Goal: Information Seeking & Learning: Compare options

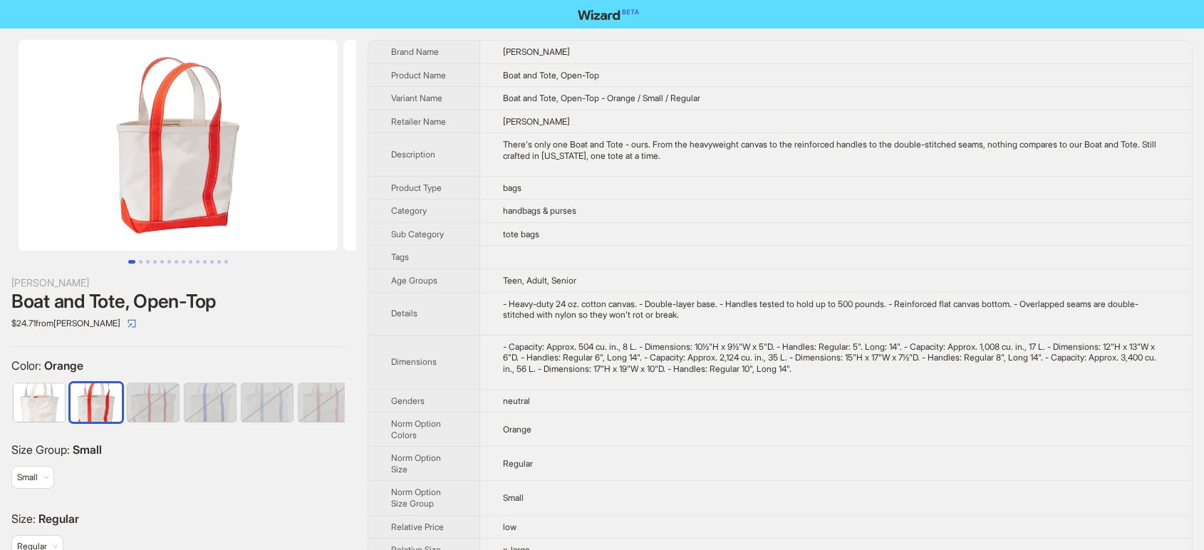
scroll to position [0, 350]
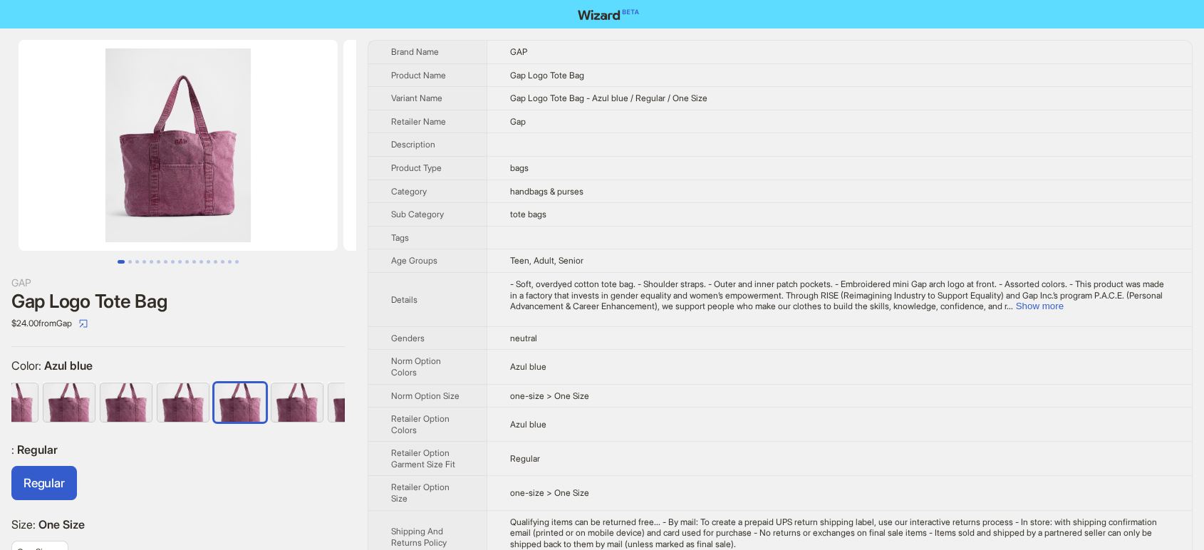
scroll to position [0, 293]
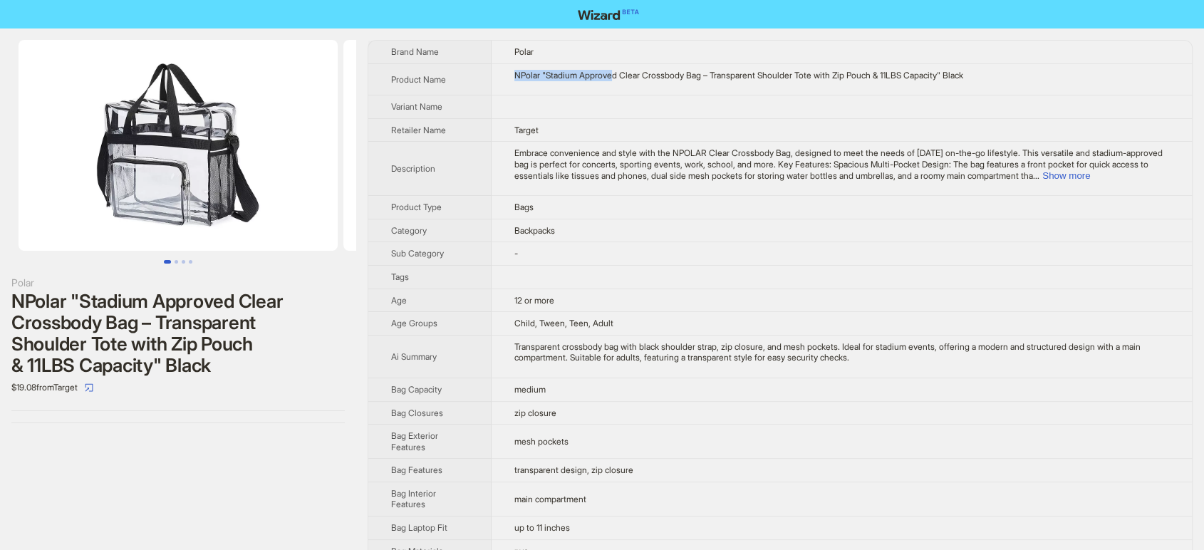
drag, startPoint x: 497, startPoint y: 71, endPoint x: 601, endPoint y: 71, distance: 104.0
click at [601, 71] on td "NPolar "Stadium Approved Clear Crossbody Bag – Transparent Shoulder Tote with Z…" at bounding box center [842, 79] width 700 height 32
drag, startPoint x: 995, startPoint y: 66, endPoint x: 487, endPoint y: 80, distance: 508.1
click at [492, 80] on td "NPolar "Stadium Approved Clear Crossbody Bag – Transparent Shoulder Tote with Z…" at bounding box center [842, 79] width 700 height 32
copy div "NPolar "Stadium Approved Clear Crossbody Bag – Transparent Shoulder Tote with Z…"
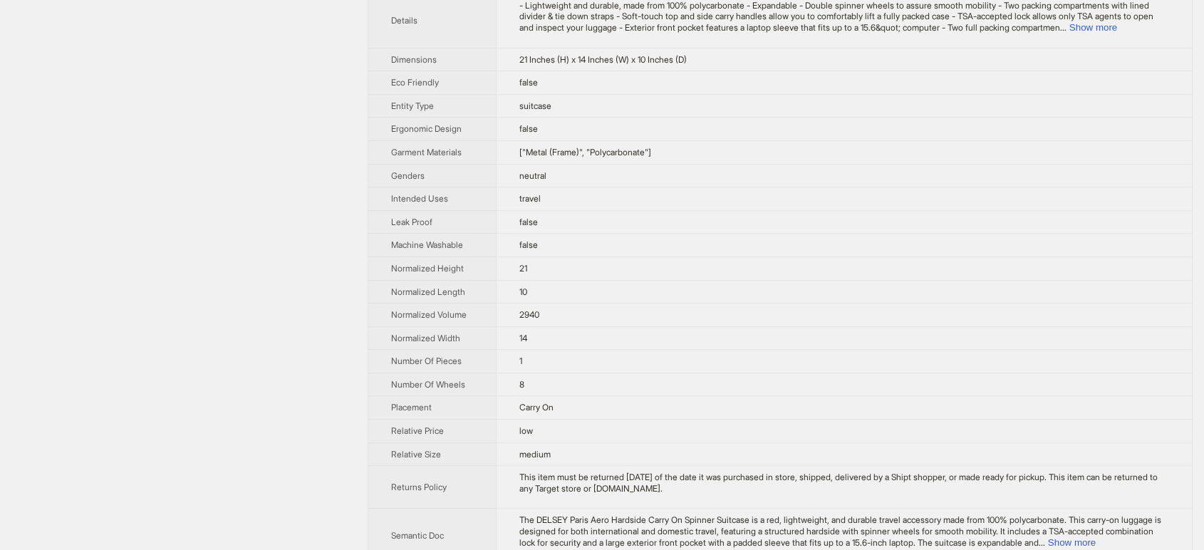
scroll to position [1082, 0]
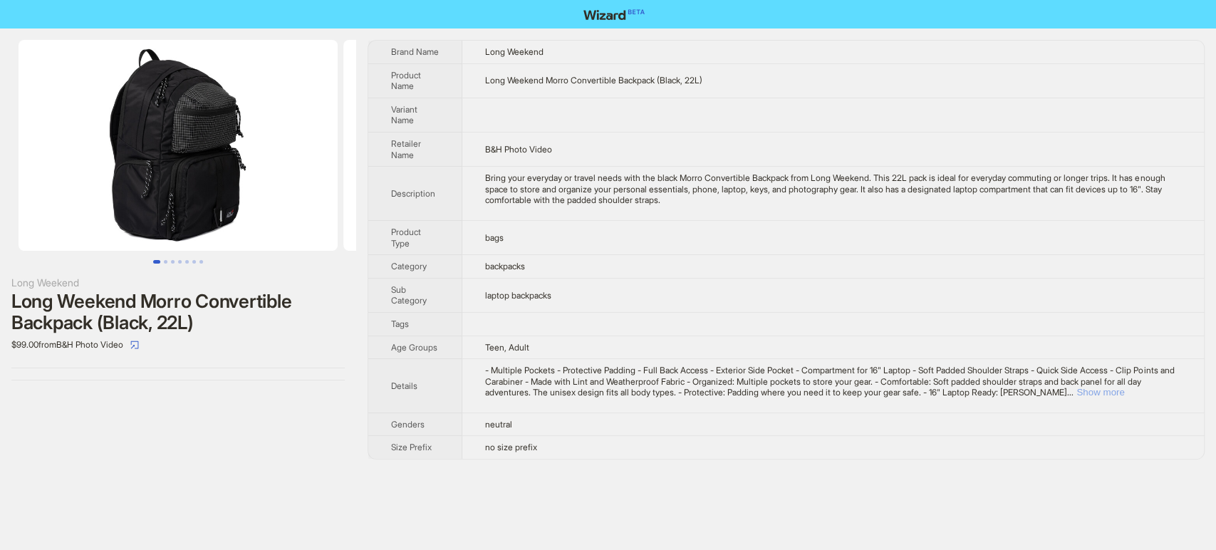
click at [1124, 388] on button "Show more" at bounding box center [1100, 392] width 48 height 11
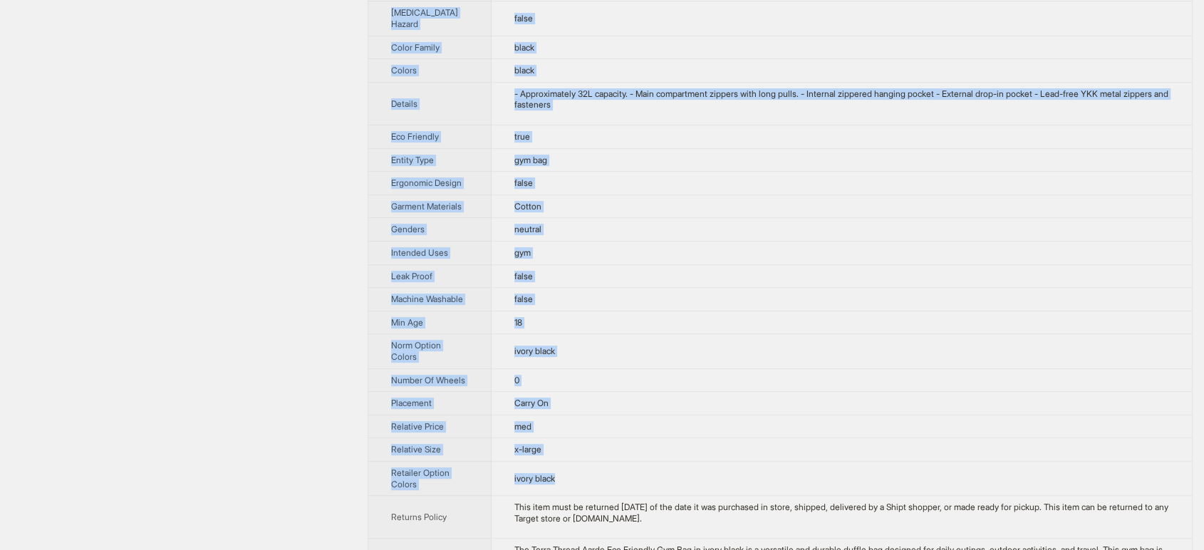
drag, startPoint x: 430, startPoint y: 170, endPoint x: 592, endPoint y: 539, distance: 402.9
click at [592, 539] on tbody "Brand Name Terra Thread Product Name Terra Thread Aarde Eco Friendly Gym Bag Va…" at bounding box center [779, 33] width 823 height 1209
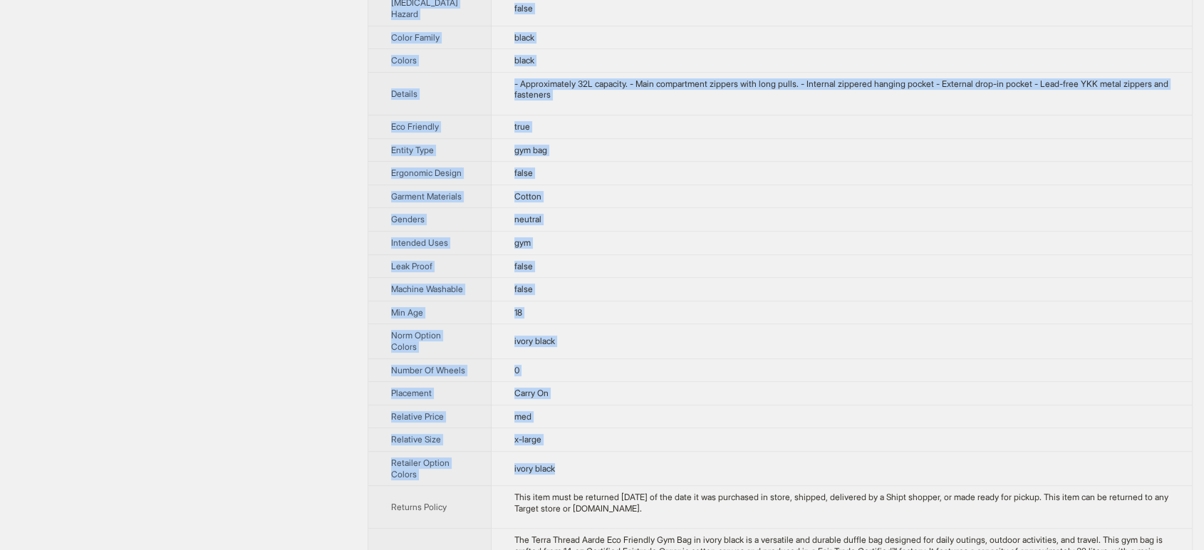
copy tbody "Brand Name Terra Thread Product Name Terra Thread Aarde Eco Friendly Gym Bag Va…"
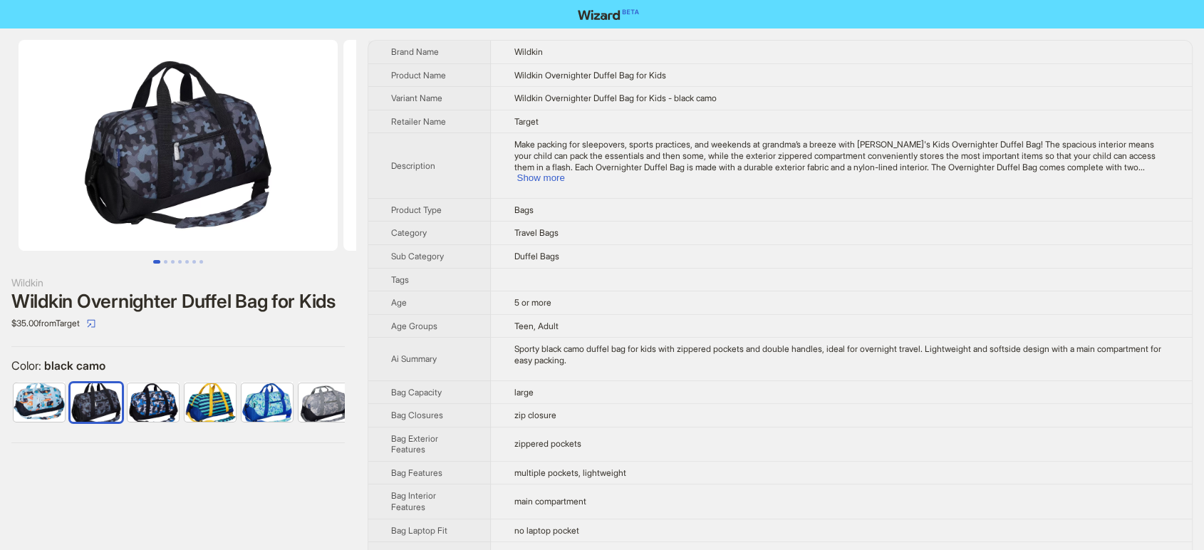
scroll to position [0, 36]
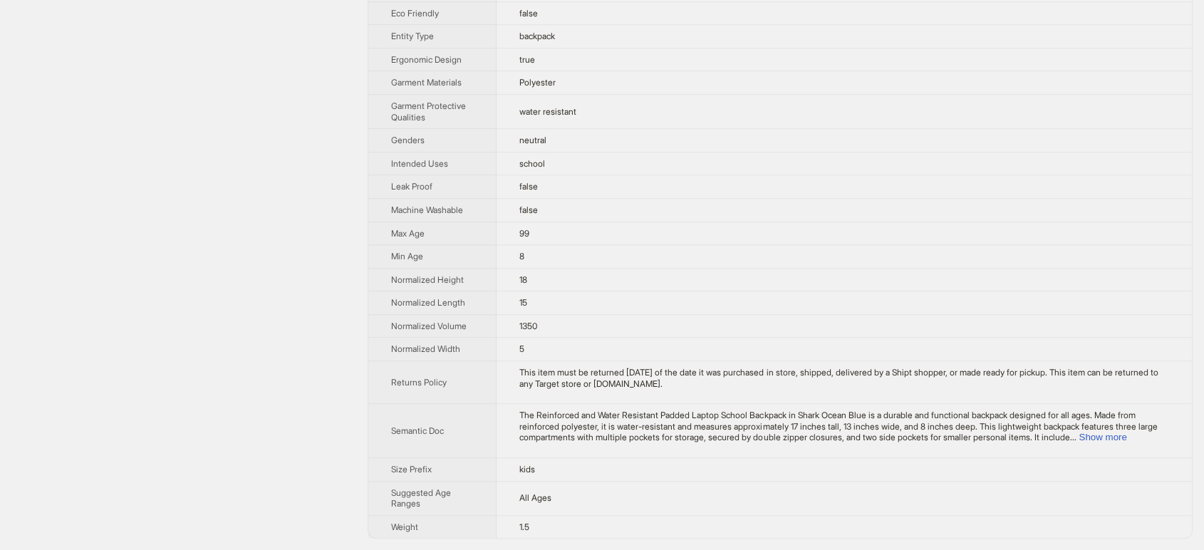
scroll to position [920, 0]
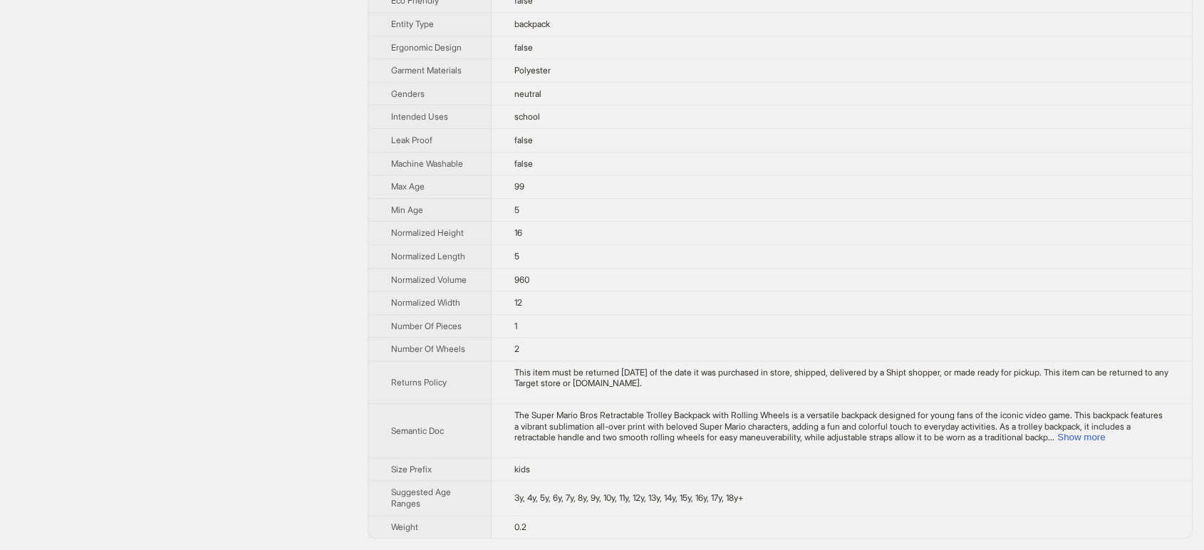
scroll to position [924, 0]
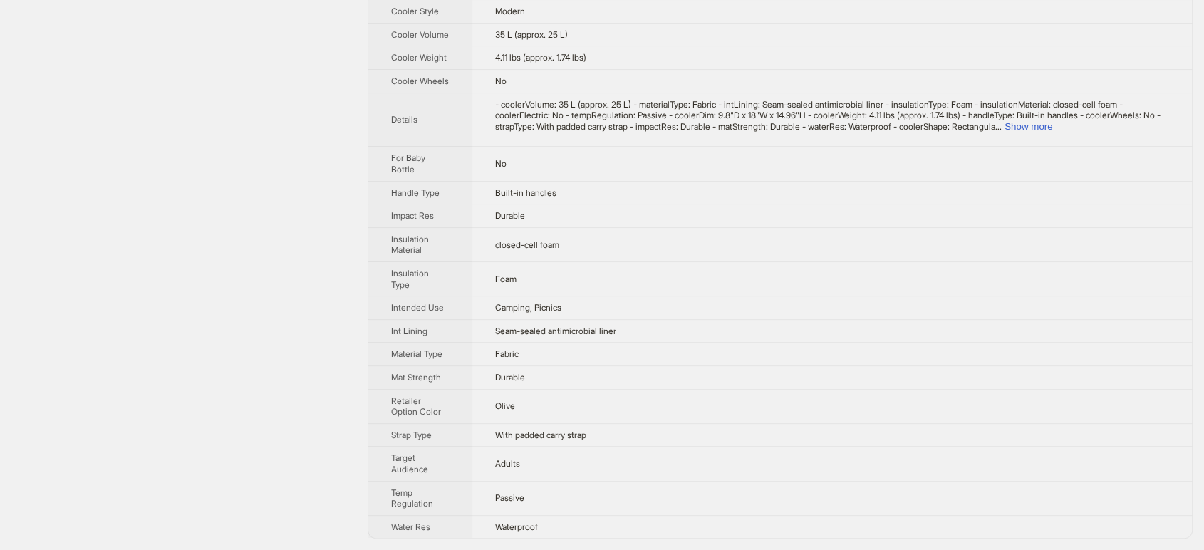
scroll to position [473, 0]
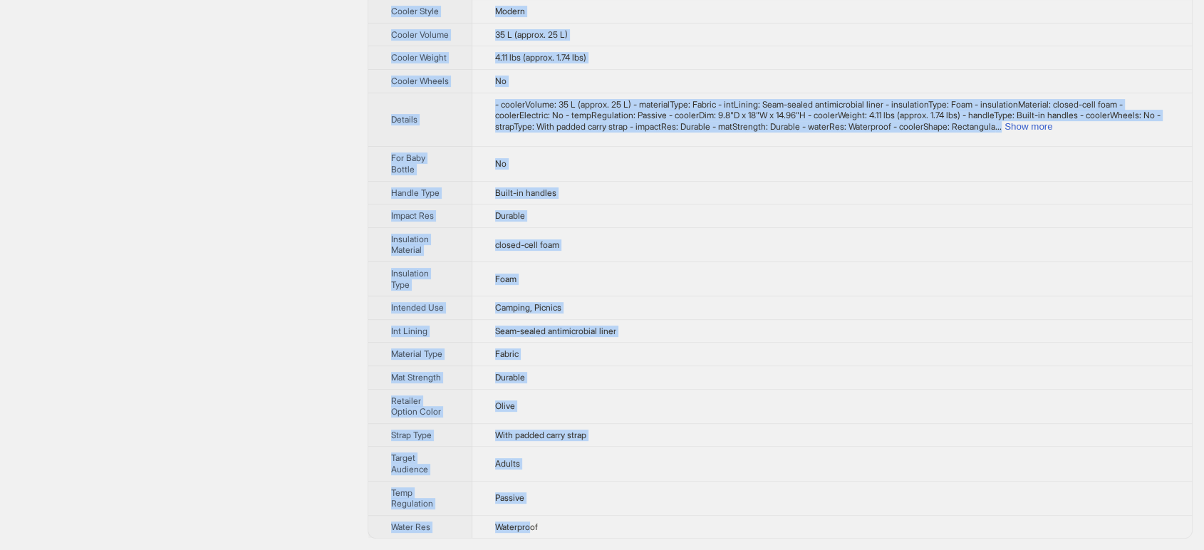
drag, startPoint x: 388, startPoint y: 42, endPoint x: 534, endPoint y: 535, distance: 514.1
click at [534, 535] on tbody "Brand Name RTIC Product Name 2-in-1 Chillout Bag Variant Name 2-in-1 Chillout B…" at bounding box center [779, 68] width 823 height 939
drag, startPoint x: 548, startPoint y: 529, endPoint x: 365, endPoint y: 87, distance: 479.0
click at [365, 87] on div "RTIC 2-in-1 Chillout Bag $70.99 from Walmart - RTIC : Olive Olive Brand Name RT…" at bounding box center [602, 68] width 1204 height 963
copy tbody "Brand Name RTIC Product Name 2-in-1 Chillout Bag Variant Name 2-in-1 Chillout B…"
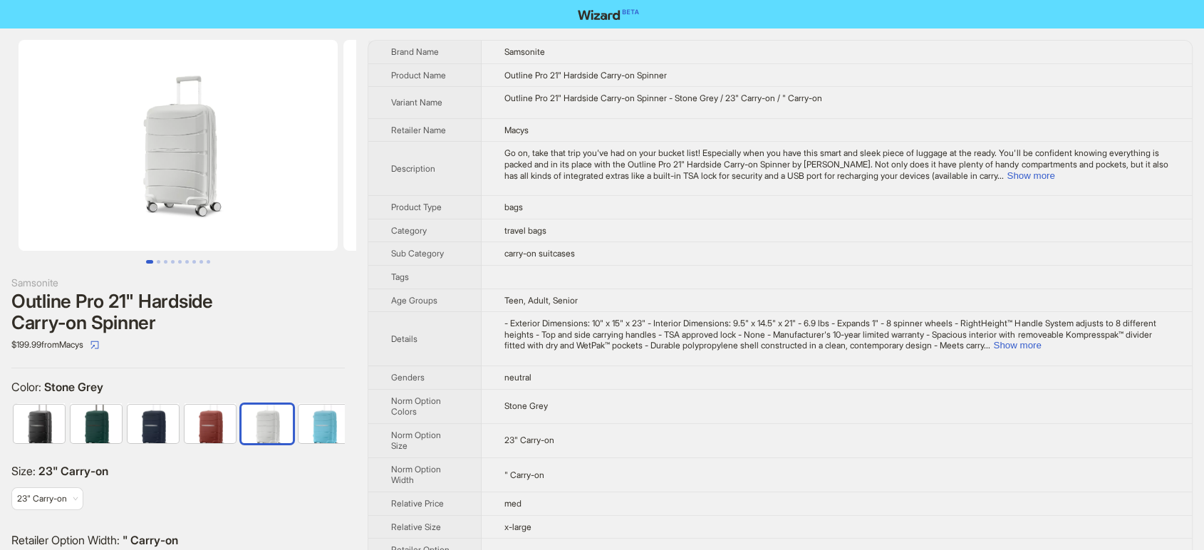
scroll to position [0, 8]
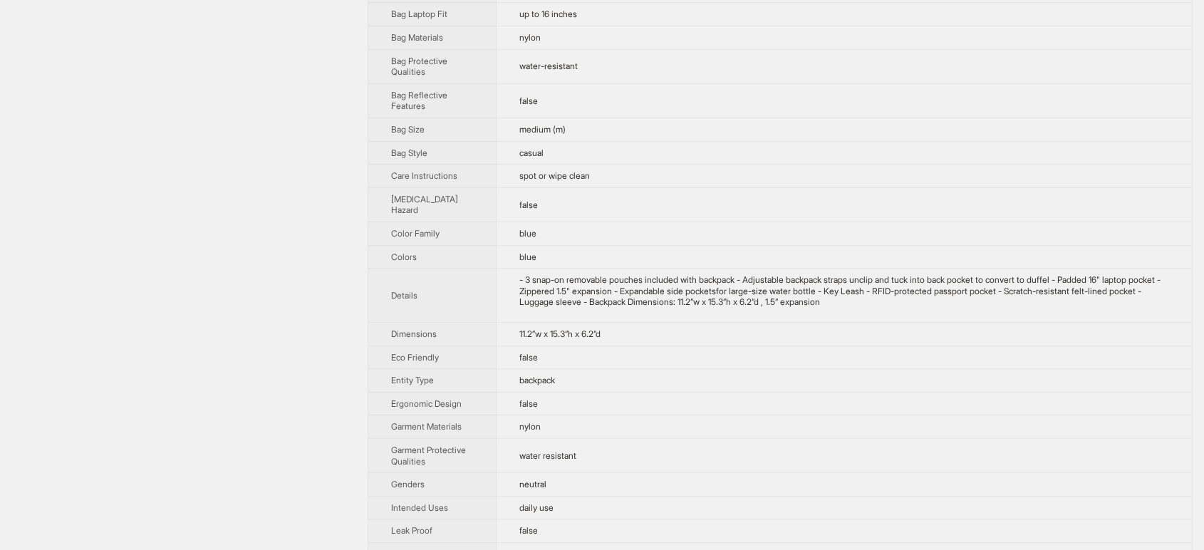
scroll to position [177, 0]
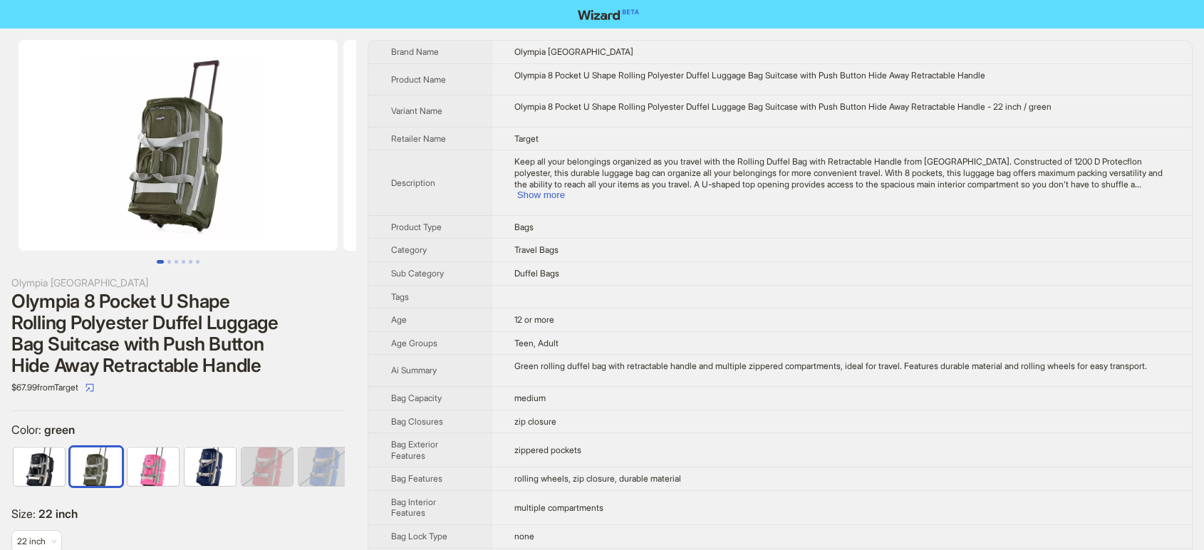
scroll to position [0, 36]
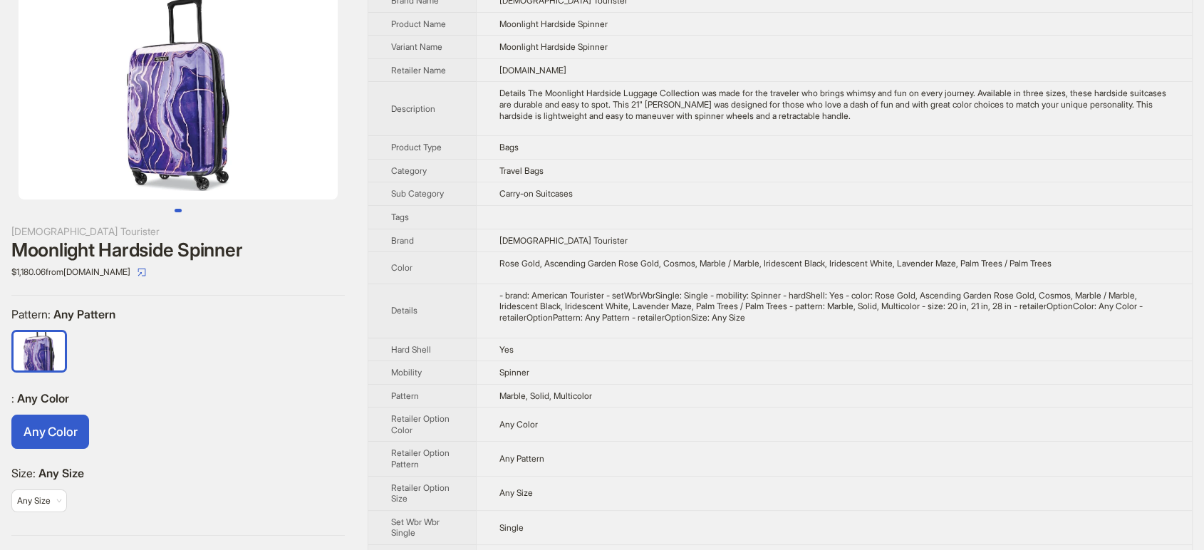
scroll to position [79, 0]
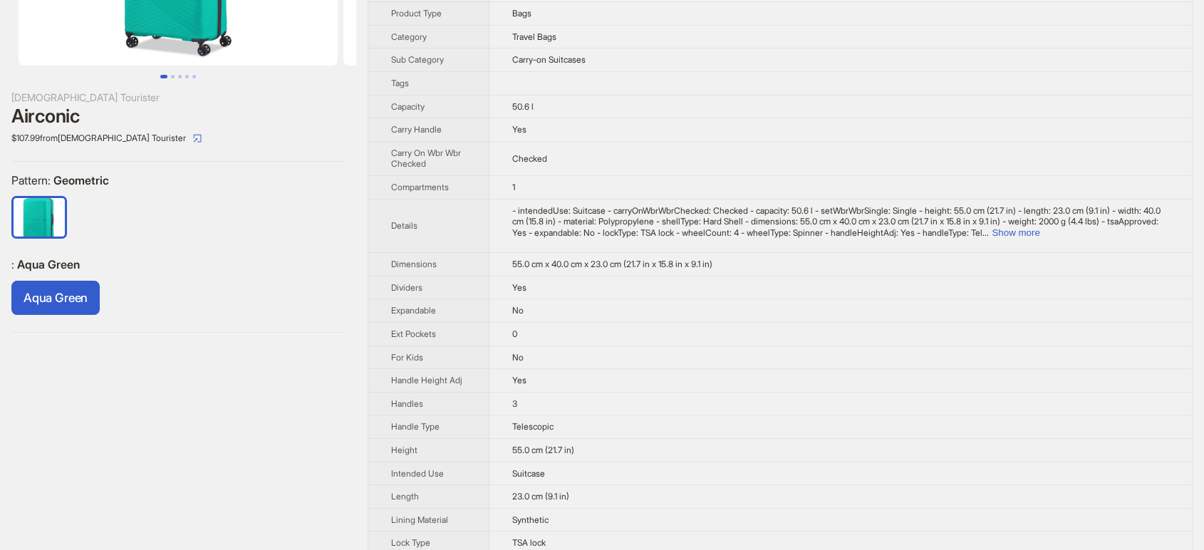
scroll to position [158, 0]
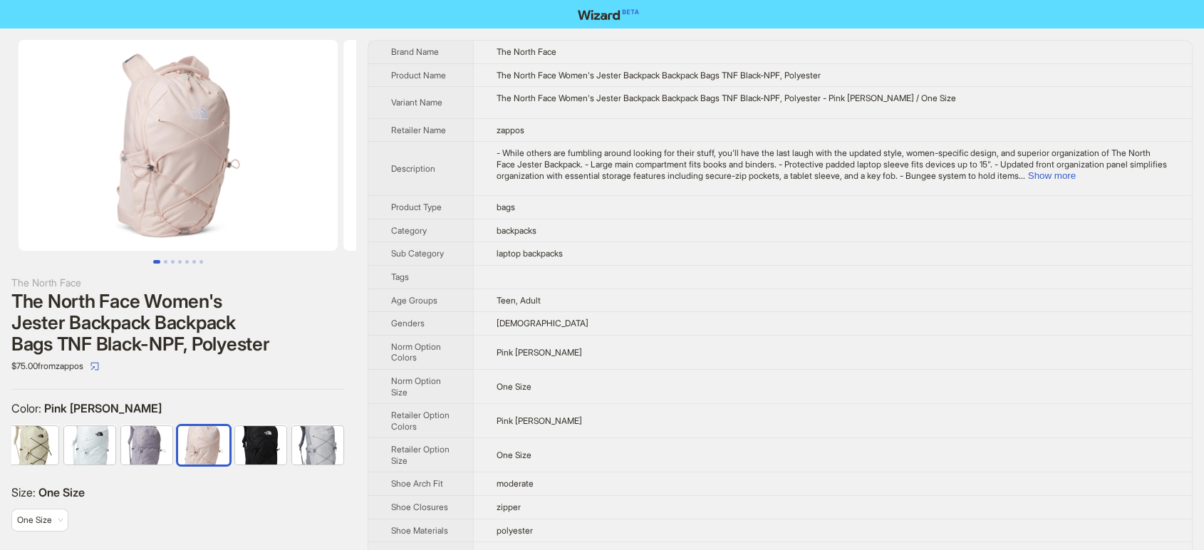
scroll to position [0, 65]
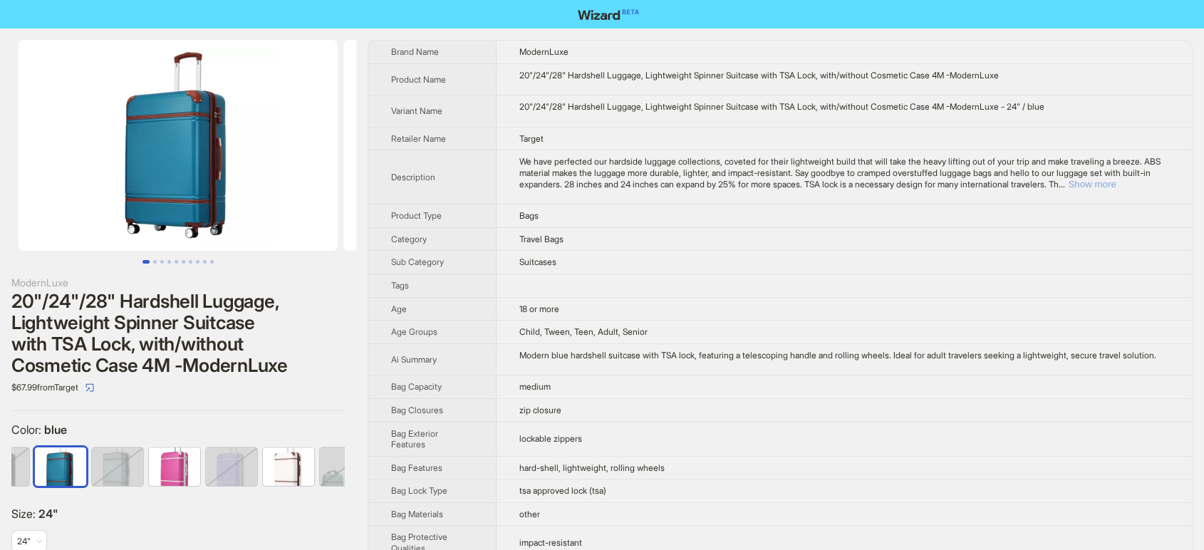
click at [1116, 181] on button "Show more" at bounding box center [1092, 184] width 48 height 11
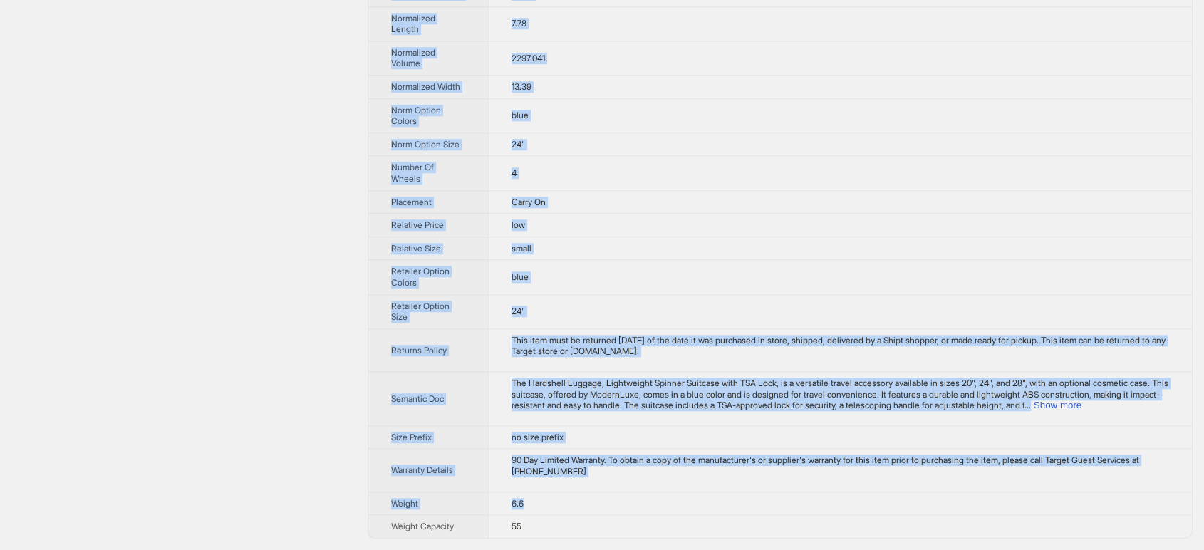
scroll to position [1301, 0]
drag, startPoint x: 393, startPoint y: 46, endPoint x: 572, endPoint y: 524, distance: 509.7
copy tbody "Brand Name ModernLuxe Product Name 20"/24"/28" Hardshell Luggage, Lightweight S…"
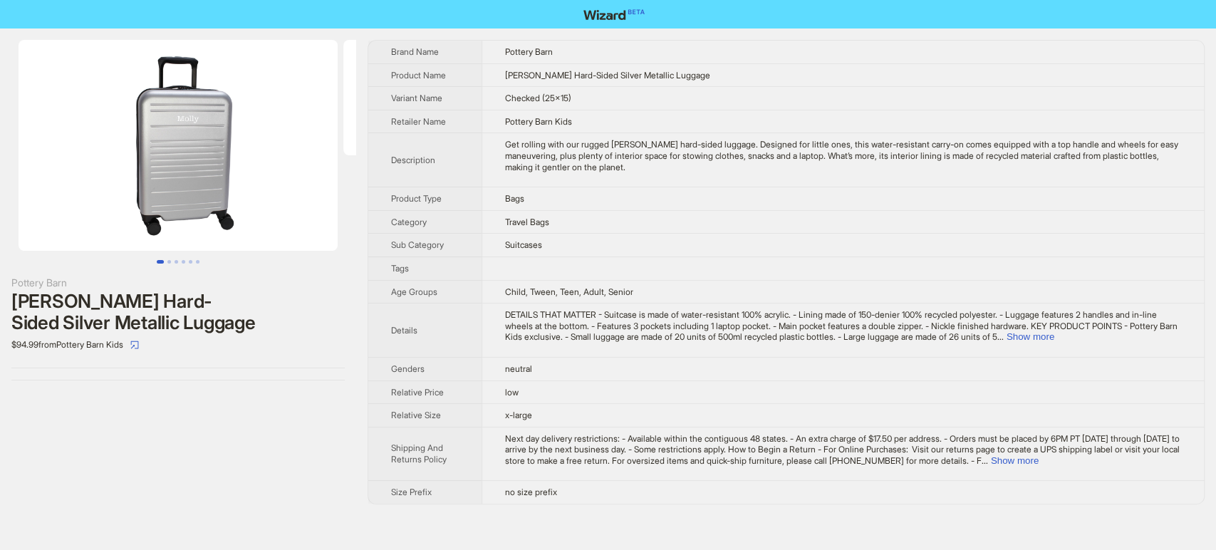
drag, startPoint x: 370, startPoint y: 51, endPoint x: 696, endPoint y: 506, distance: 559.0
click at [696, 506] on div "Pottery Barn [PERSON_NAME] Hard-Sided Silver Metallic Luggage $94.99 from Potte…" at bounding box center [608, 271] width 1216 height 487
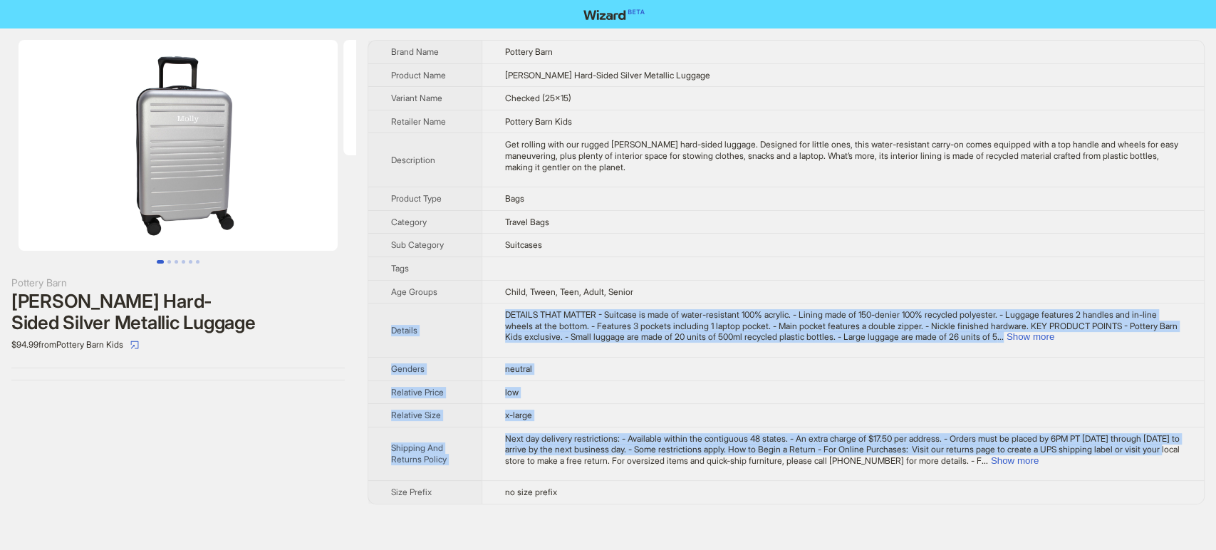
drag, startPoint x: 604, startPoint y: 477, endPoint x: 382, endPoint y: 352, distance: 254.8
click at [382, 352] on tbody "Brand Name Pottery Barn Product Name [PERSON_NAME] Hard-Sided Silver Metallic L…" at bounding box center [786, 272] width 836 height 463
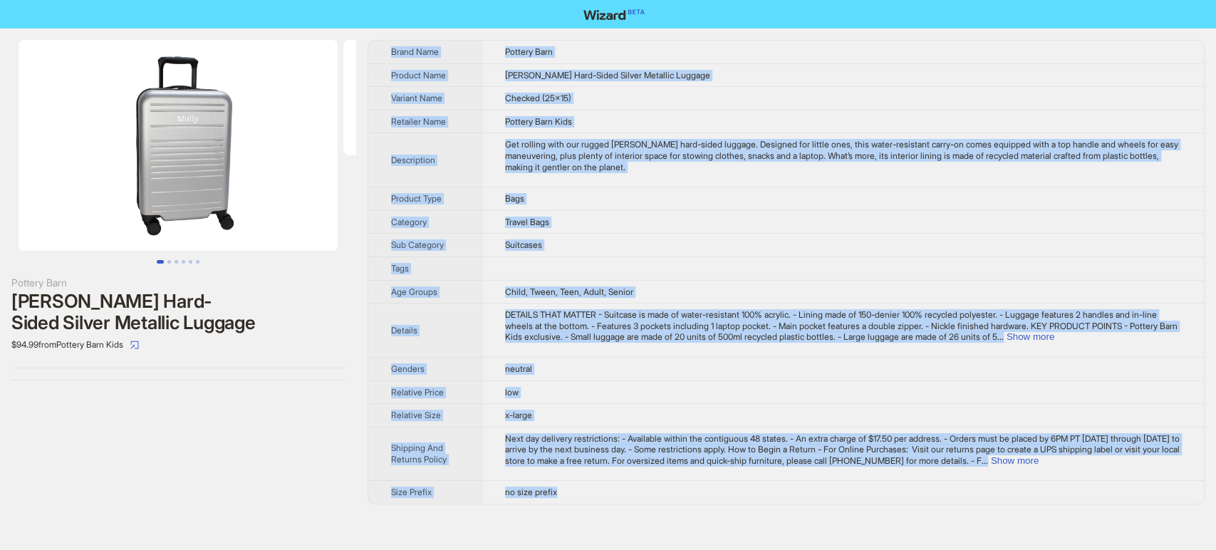
drag, startPoint x: 372, startPoint y: 29, endPoint x: 558, endPoint y: 495, distance: 501.9
click at [558, 495] on div "Pottery Barn Bryant Hard-Sided Silver Metallic Luggage $94.99 from Pottery Barn…" at bounding box center [608, 271] width 1216 height 487
copy tbody "Brand Name Pottery Barn Product Name Bryant Hard-Sided Silver Metallic Luggage …"
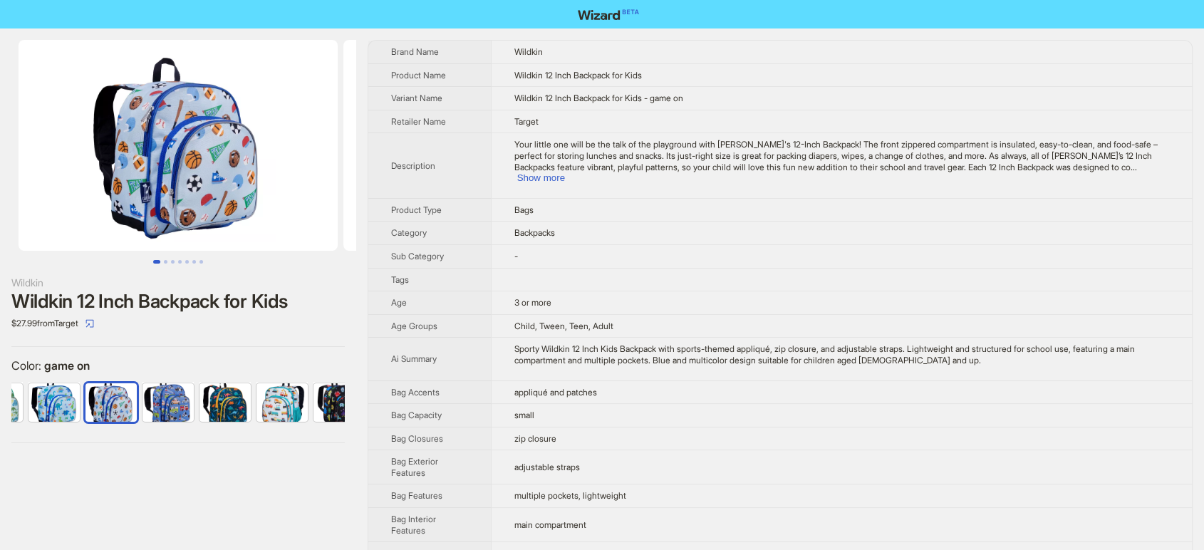
scroll to position [0, 264]
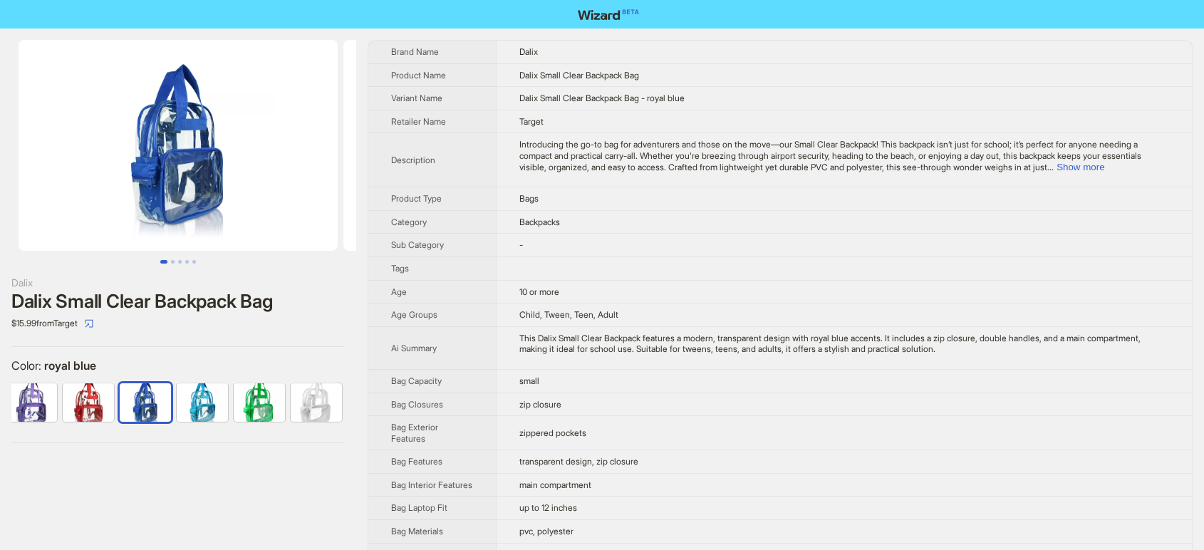
scroll to position [598, 0]
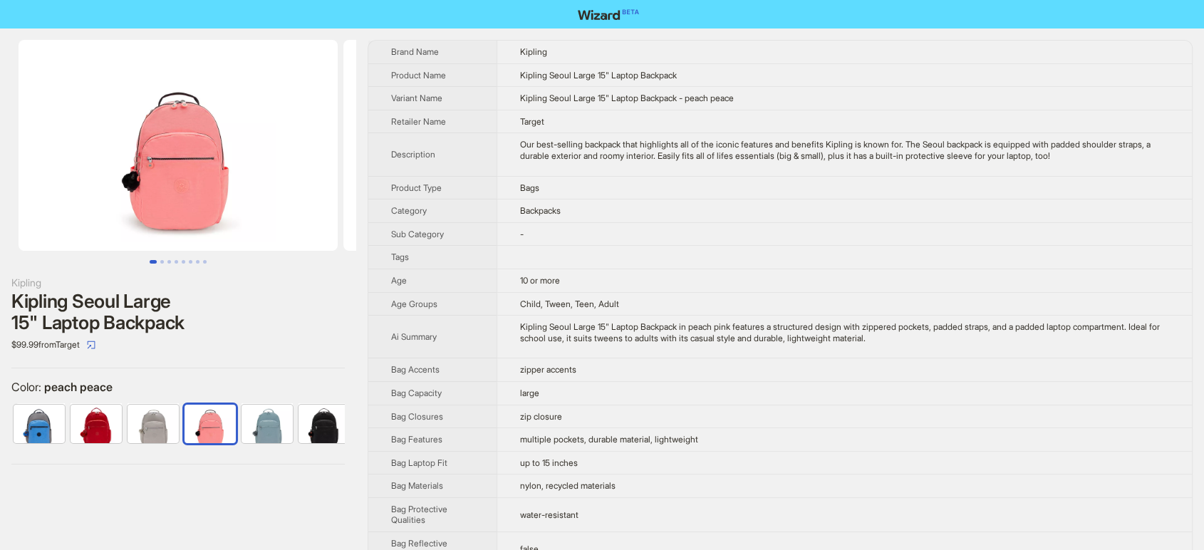
scroll to position [0, 65]
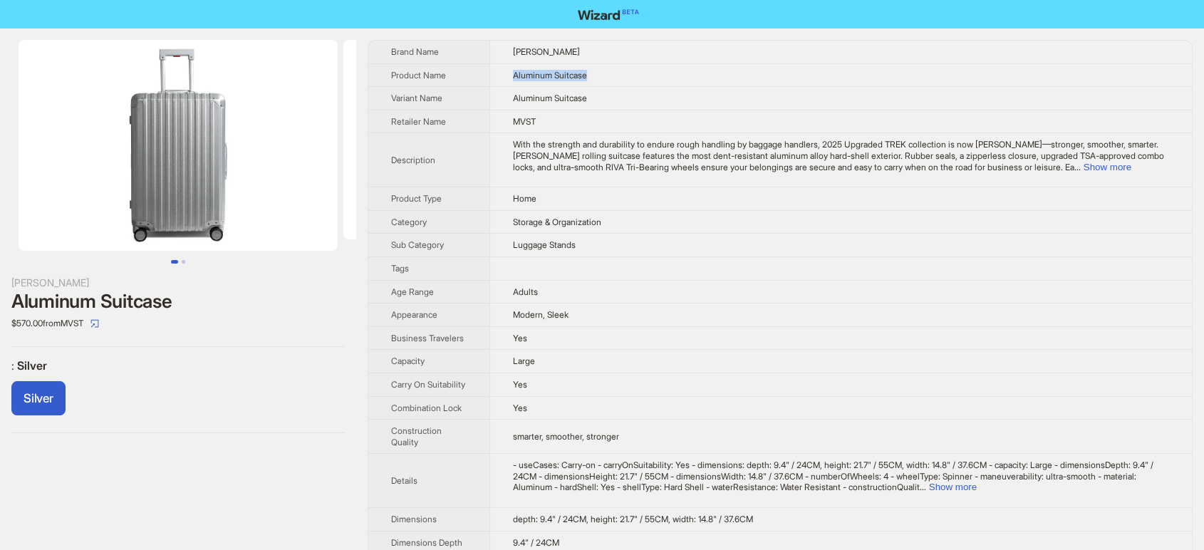
drag, startPoint x: 595, startPoint y: 65, endPoint x: 505, endPoint y: 66, distance: 89.8
click at [505, 66] on td "Aluminum Suitcase" at bounding box center [840, 75] width 702 height 24
copy span "Aluminum Suitcase"
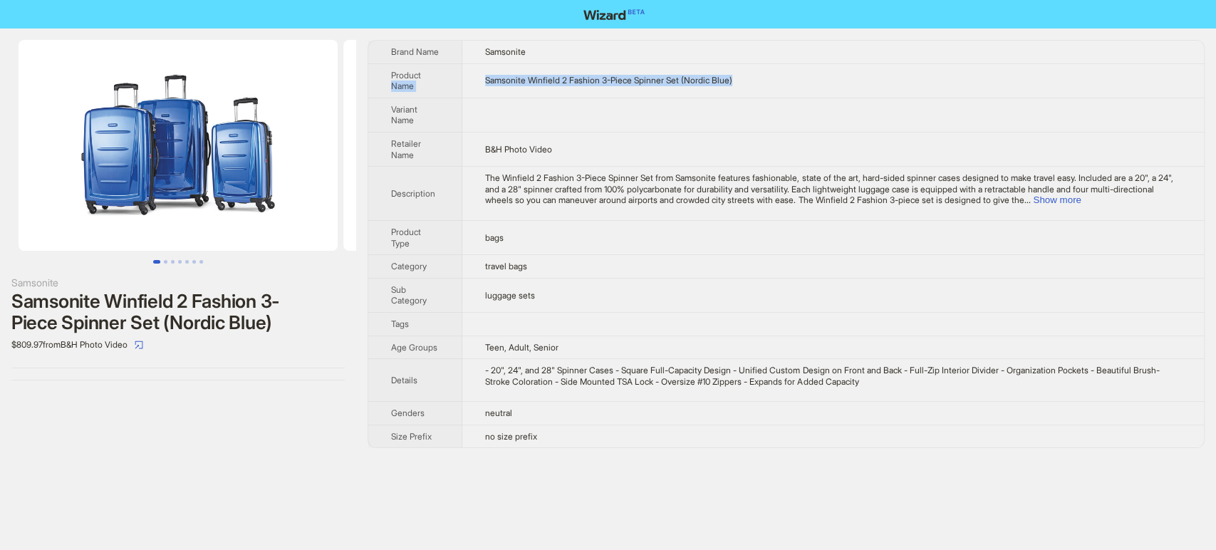
drag, startPoint x: 766, startPoint y: 88, endPoint x: 462, endPoint y: 76, distance: 304.4
click at [462, 76] on tr "Product Name Samsonite Winfield 2 Fashion 3-Piece Spinner Set (Nordic Blue)" at bounding box center [786, 80] width 836 height 34
copy tr "Name Samsonite Winfield 2 Fashion 3-Piece Spinner Set (Nordic Blue)"
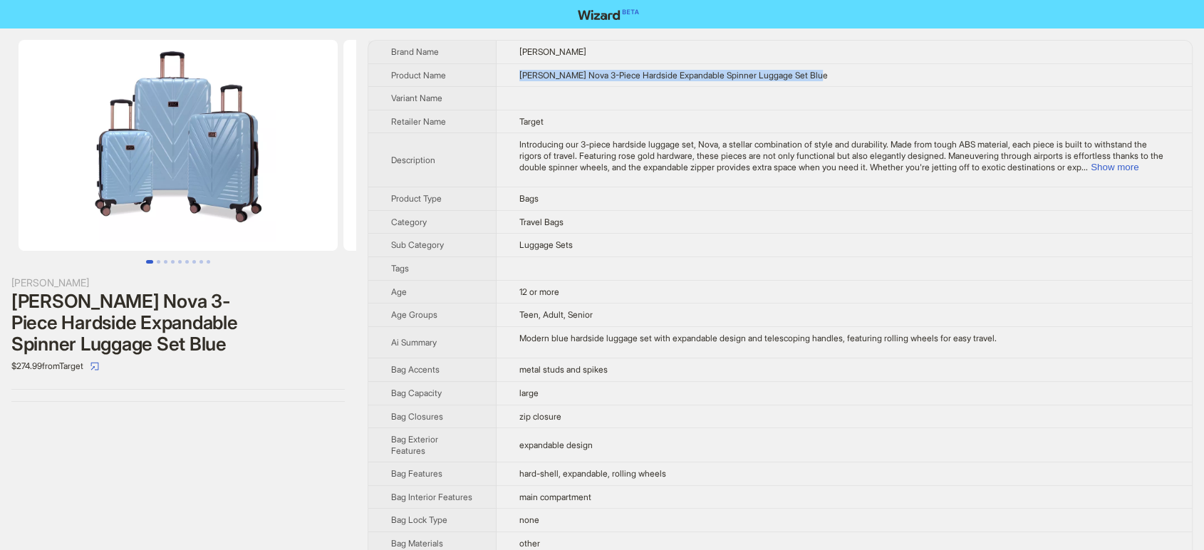
drag, startPoint x: 501, startPoint y: 67, endPoint x: 887, endPoint y: 67, distance: 385.4
click at [887, 67] on td "STELLA BLANC Nova 3-Piece Hardside Expandable Spinner Luggage Set Blue" at bounding box center [843, 75] width 695 height 24
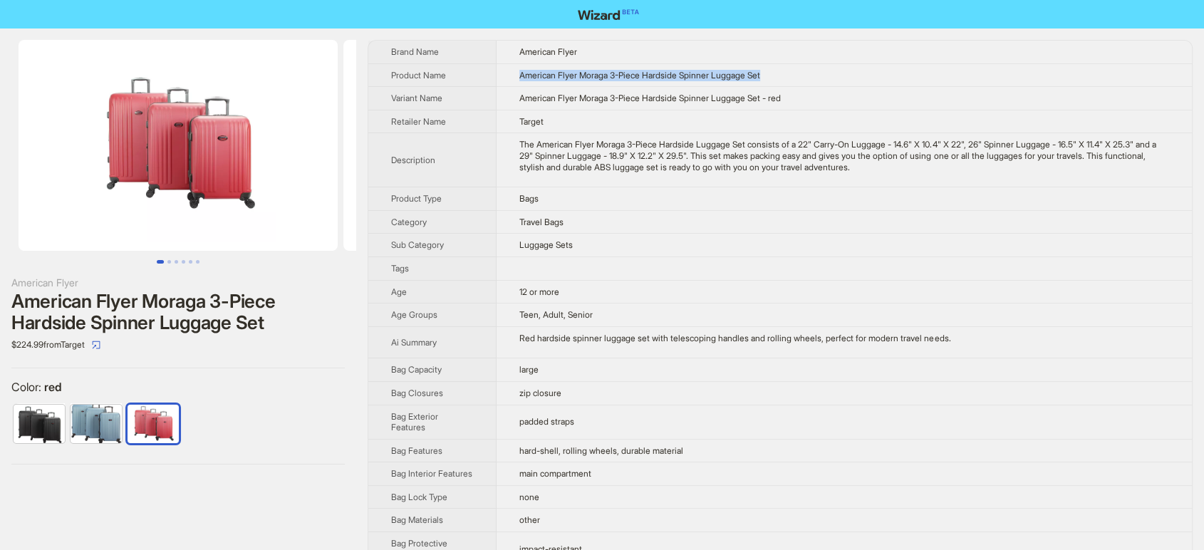
drag, startPoint x: 499, startPoint y: 73, endPoint x: 853, endPoint y: 73, distance: 354.7
click at [853, 73] on td "American Flyer Moraga 3-Piece Hardside Spinner Luggage Set" at bounding box center [843, 75] width 695 height 24
copy span "American Flyer Moraga 3-Piece Hardside Spinner Luggage Set"
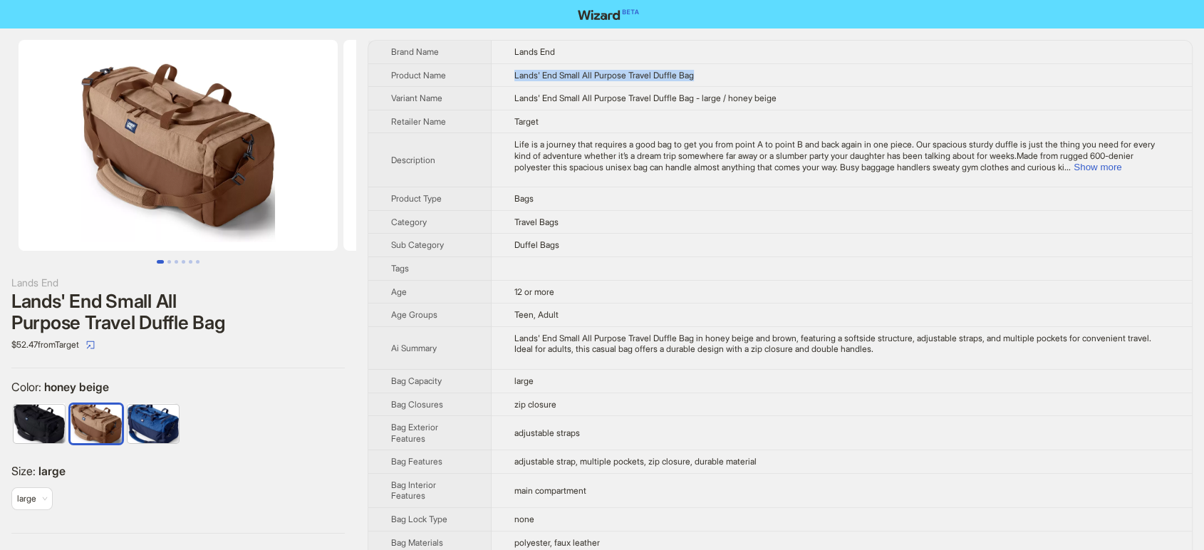
drag, startPoint x: 700, startPoint y: 72, endPoint x: 479, endPoint y: 77, distance: 220.9
click at [492, 77] on td "Lands' End Small All Purpose Travel Duffle Bag" at bounding box center [842, 75] width 700 height 24
copy span "Lands' End Small All Purpose Travel Duffle Bag"
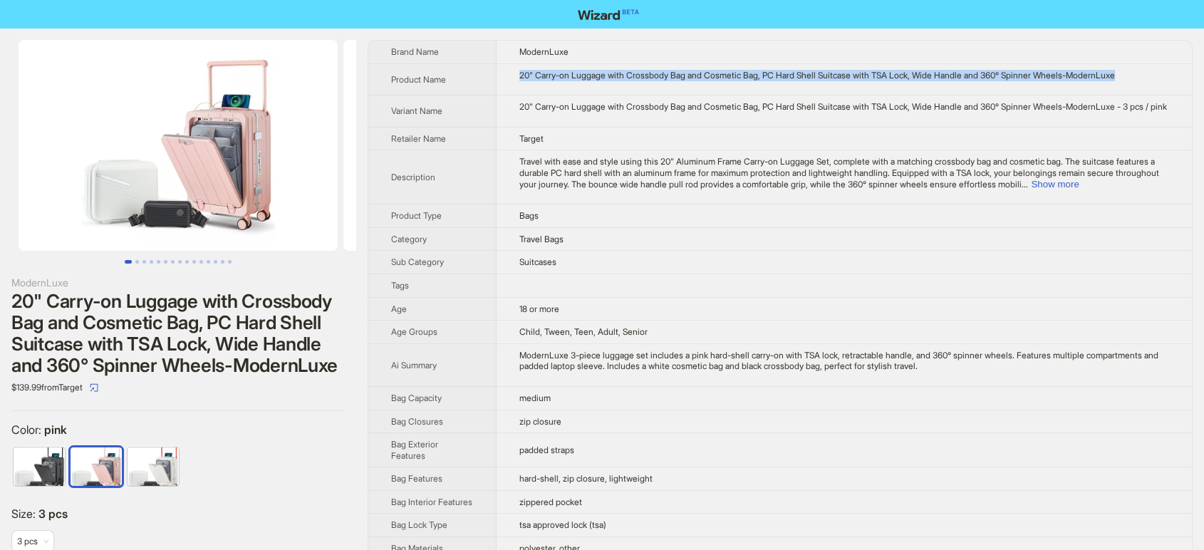
drag, startPoint x: 504, startPoint y: 68, endPoint x: 1145, endPoint y: 90, distance: 642.2
click at [1145, 90] on td "20" Carry-on Luggage with Crossbody Bag and Cosmetic Bag, PC Hard Shell Suitcas…" at bounding box center [843, 79] width 695 height 32
copy div "20" Carry-on Luggage with Crossbody Bag and Cosmetic Bag, PC Hard Shell Suitcas…"
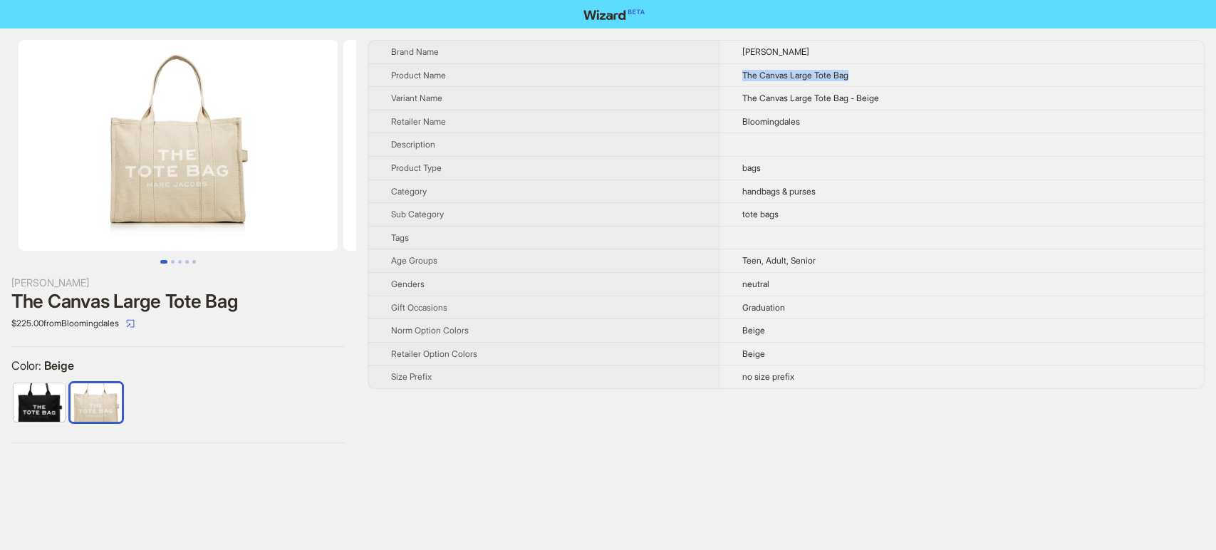
drag, startPoint x: 740, startPoint y: 73, endPoint x: 935, endPoint y: 76, distance: 195.2
click at [935, 76] on td "The Canvas Large Tote Bag" at bounding box center [961, 75] width 485 height 24
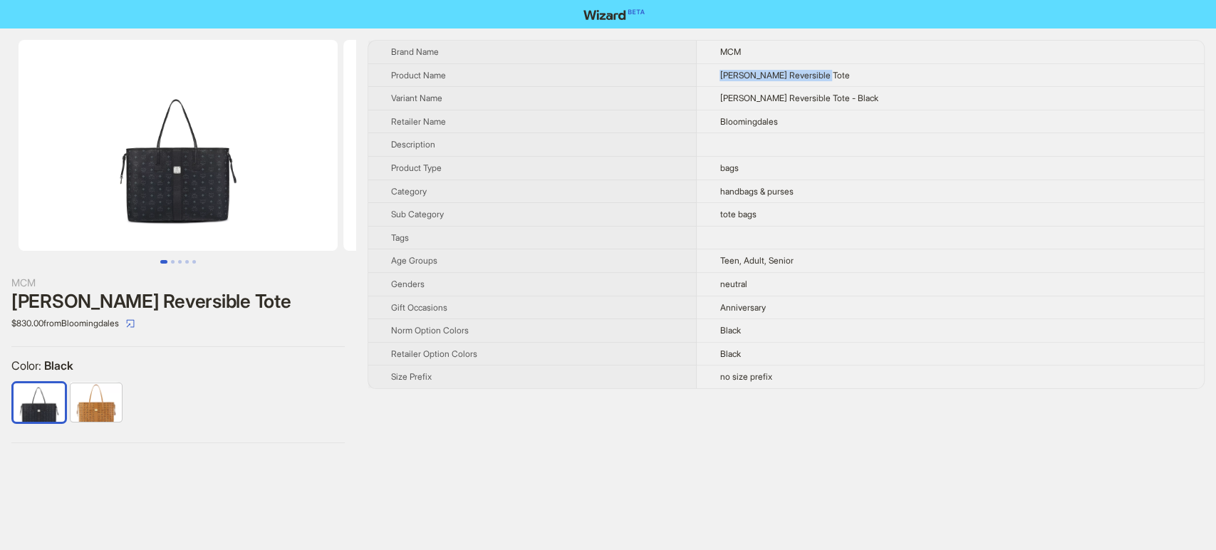
drag, startPoint x: 734, startPoint y: 76, endPoint x: 934, endPoint y: 74, distance: 199.5
click at [934, 74] on td "Liz Large Reversible Tote" at bounding box center [950, 75] width 507 height 24
copy span "Liz Large Reversible Tote"
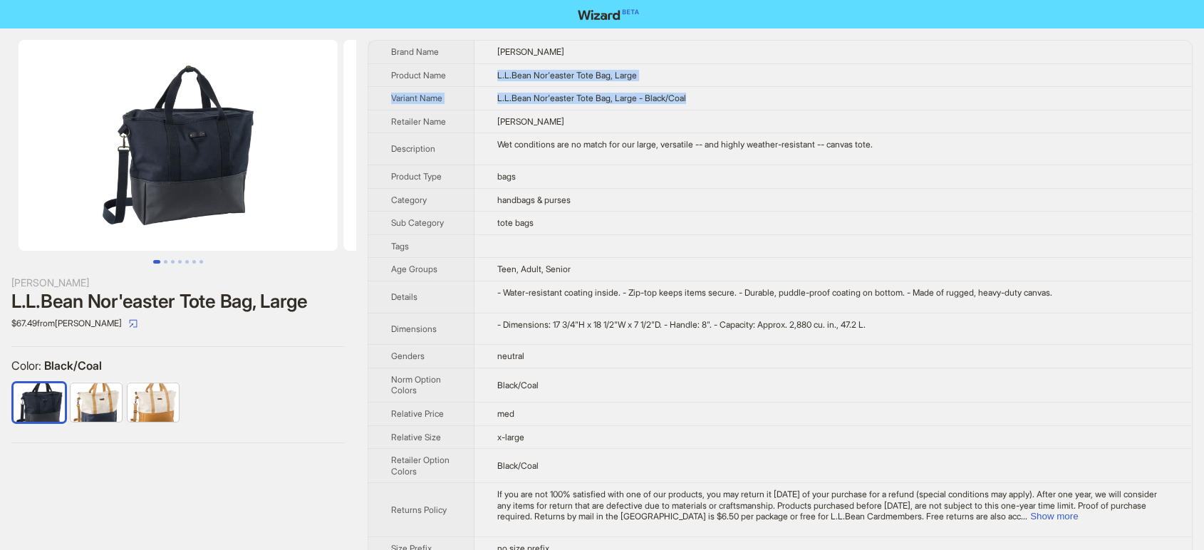
drag, startPoint x: 484, startPoint y: 71, endPoint x: 732, endPoint y: 100, distance: 248.8
click at [732, 100] on tbody "Brand Name L.L.Bean Product Name L.L.Bean Nor'easter Tote Bag, Large Variant Na…" at bounding box center [779, 300] width 823 height 519
click at [675, 73] on td "L.L.Bean Nor'easter Tote Bag, Large" at bounding box center [833, 75] width 718 height 24
drag, startPoint x: 675, startPoint y: 73, endPoint x: 479, endPoint y: 73, distance: 195.9
click at [479, 73] on td "L.L.Bean Nor'easter Tote Bag, Large" at bounding box center [833, 75] width 718 height 24
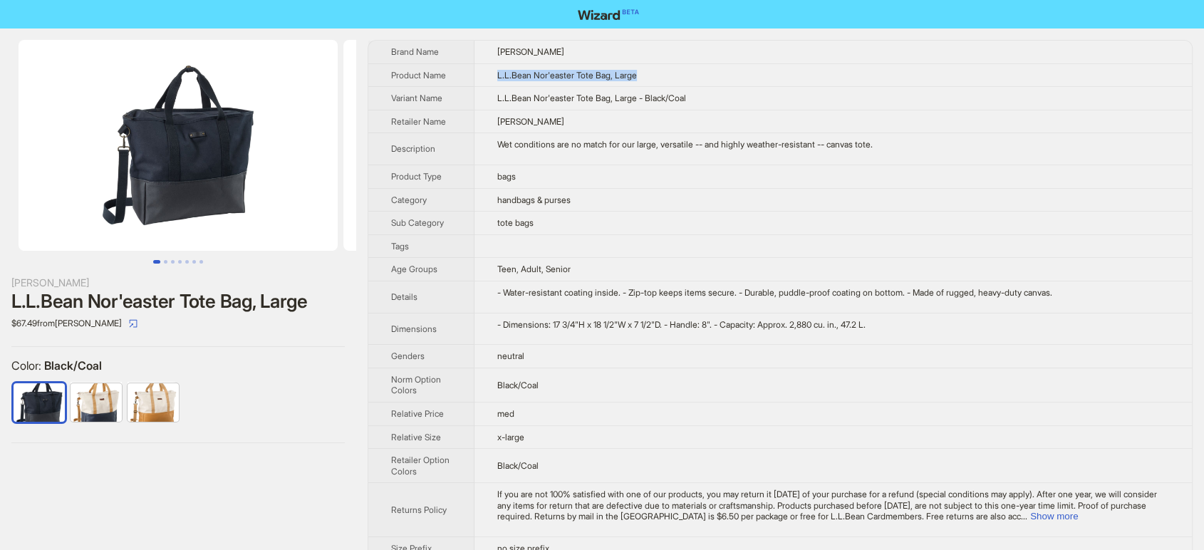
copy span "L.L.Bean Nor'easter Tote Bag, Large"
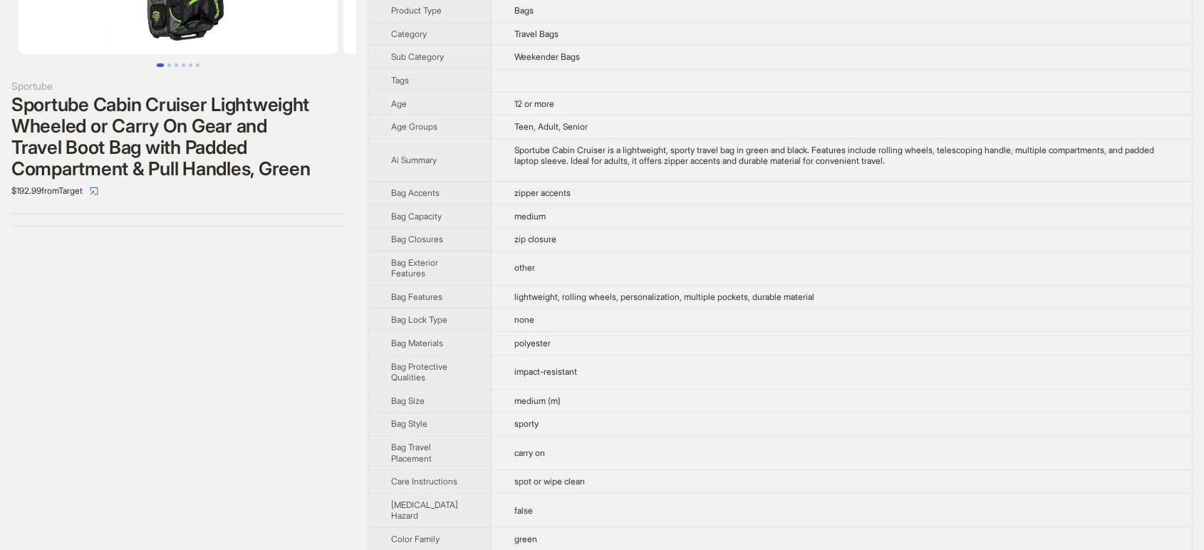
scroll to position [79, 0]
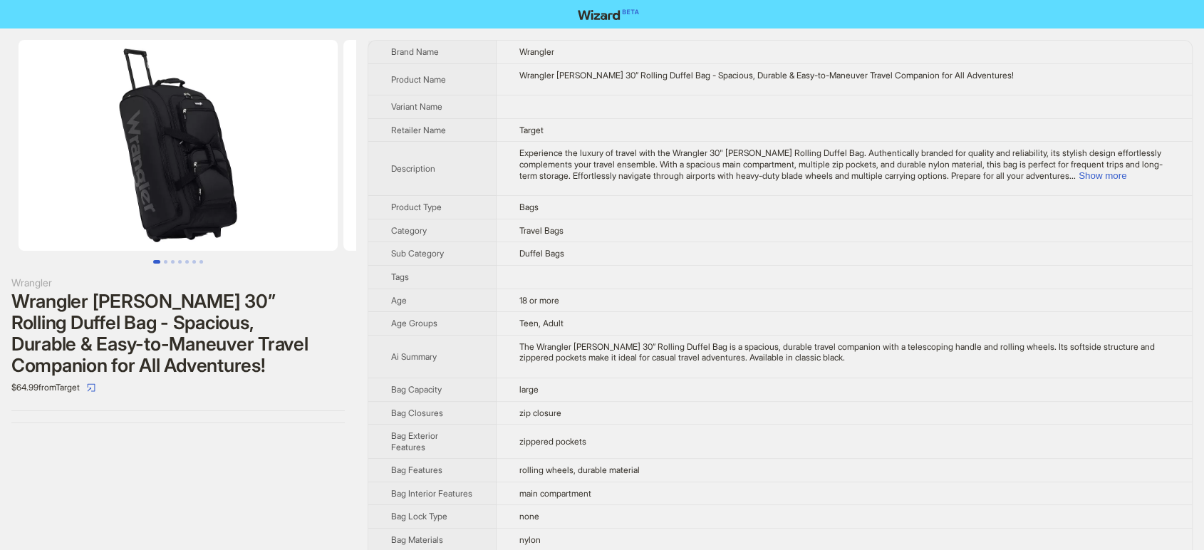
scroll to position [968, 0]
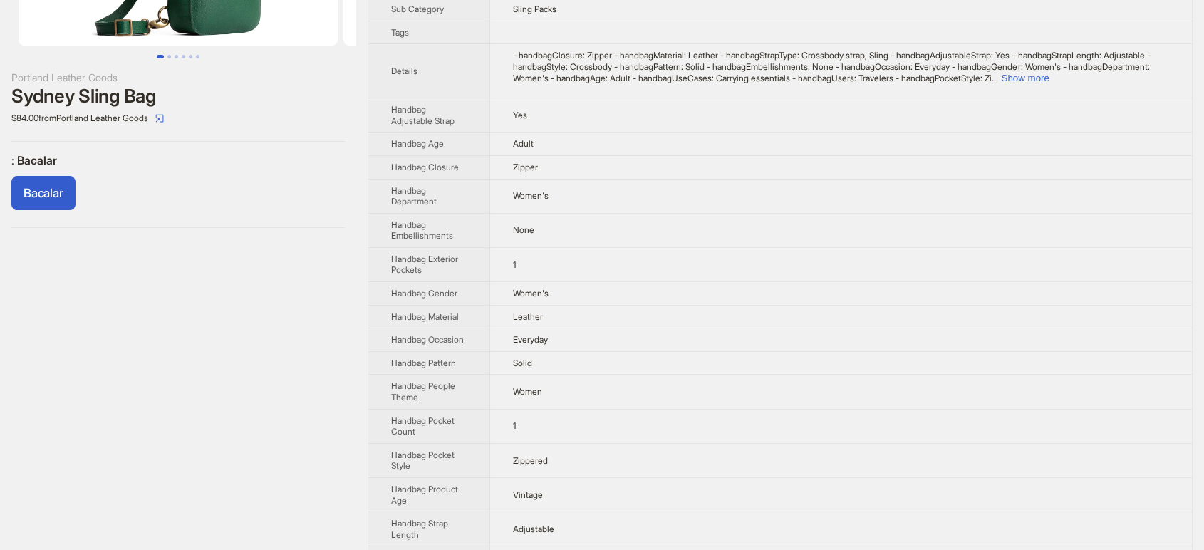
scroll to position [202, 0]
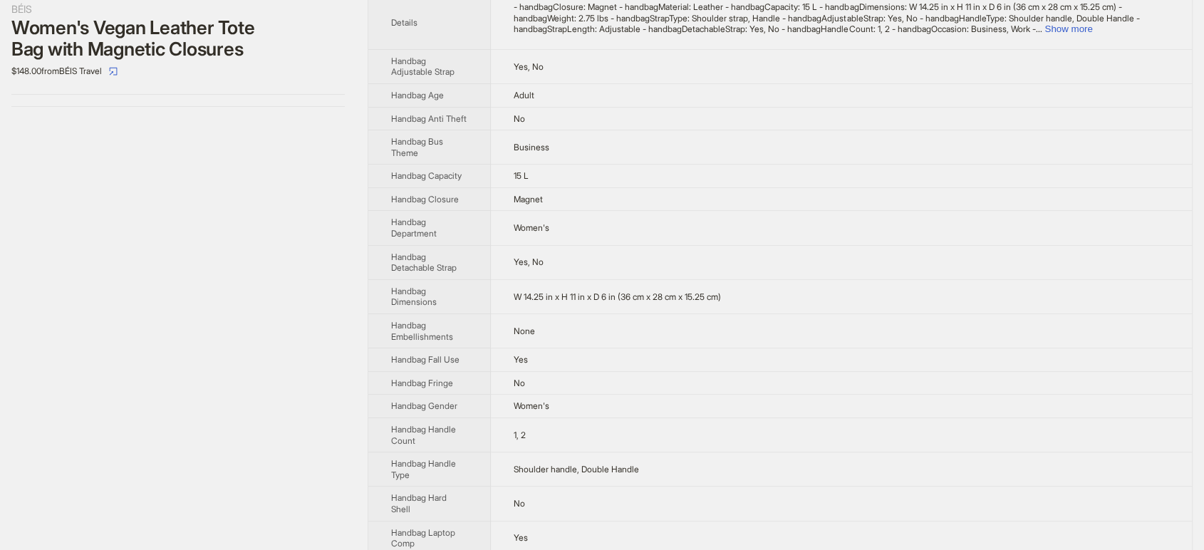
scroll to position [227, 0]
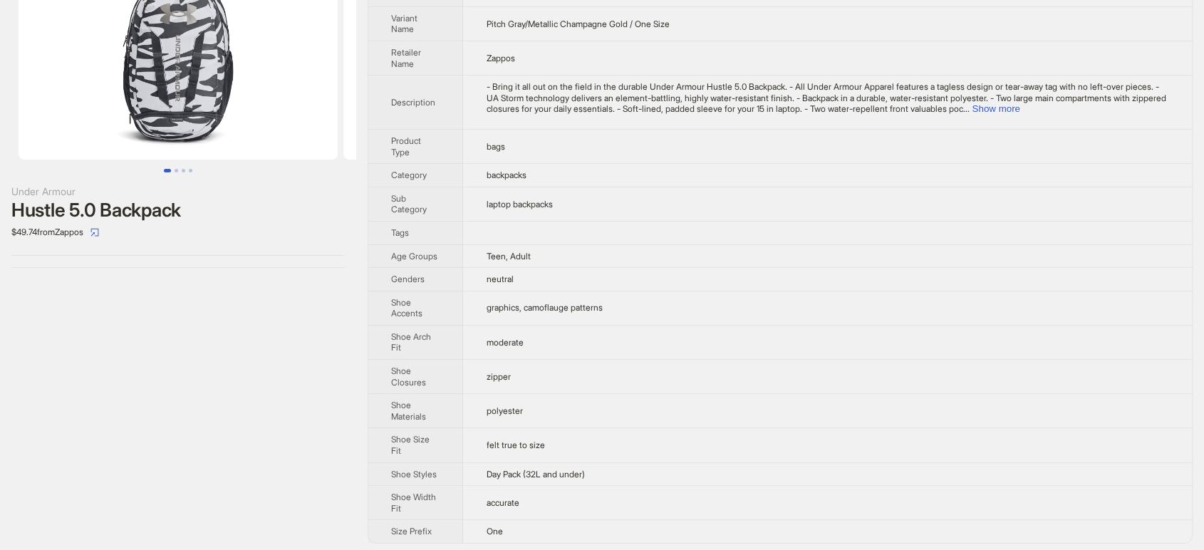
scroll to position [95, 0]
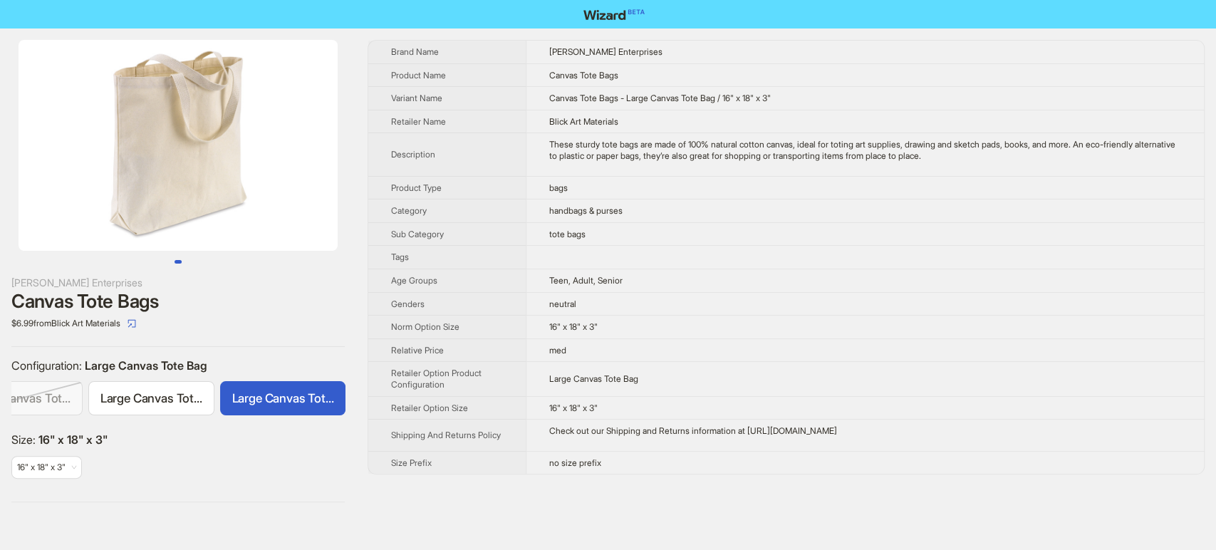
scroll to position [0, 56]
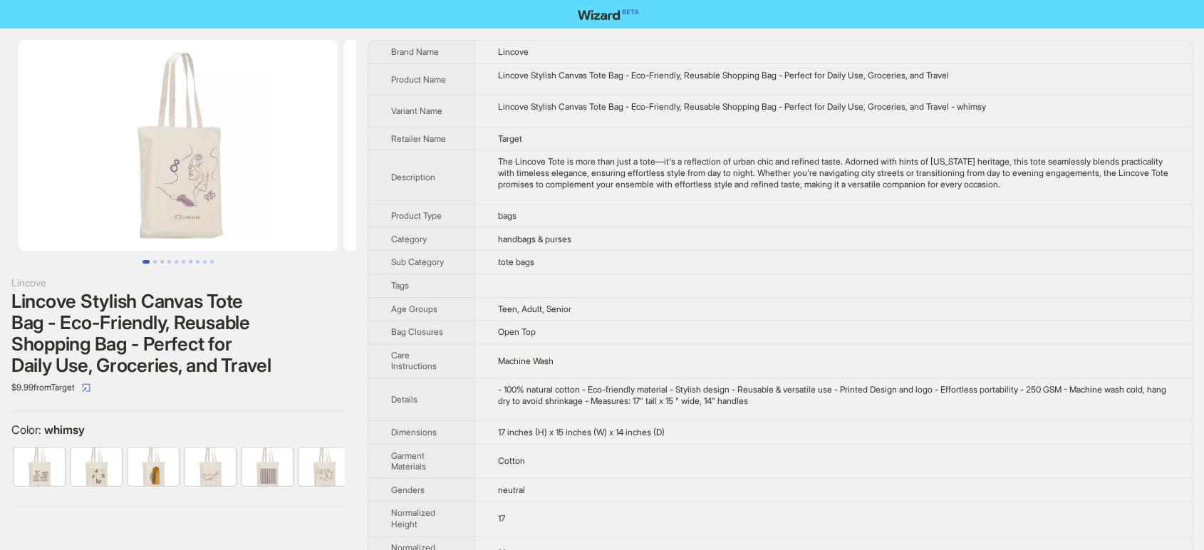
scroll to position [0, 293]
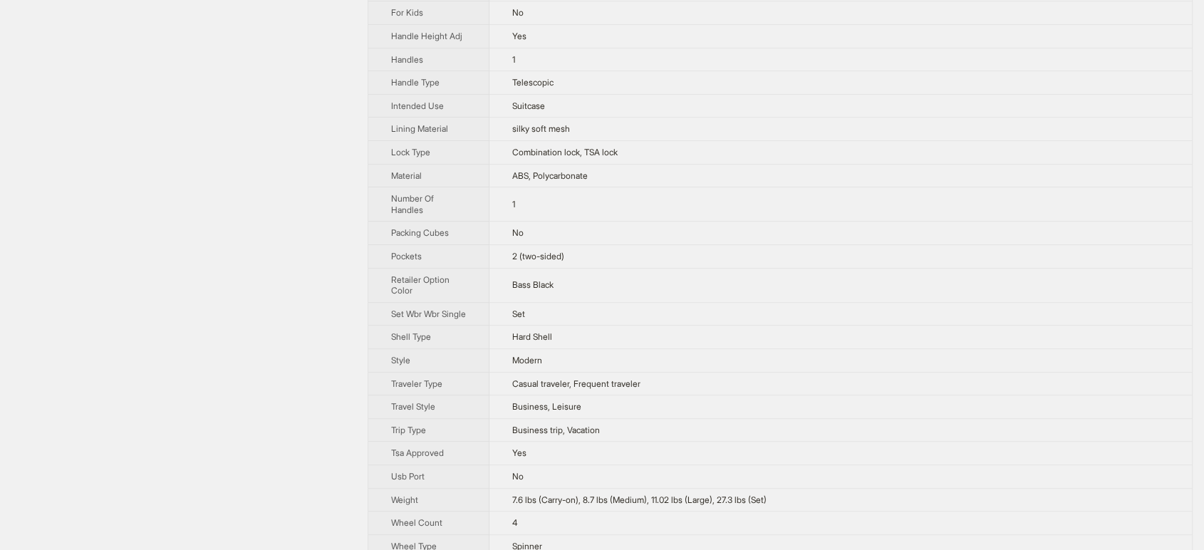
scroll to position [543, 0]
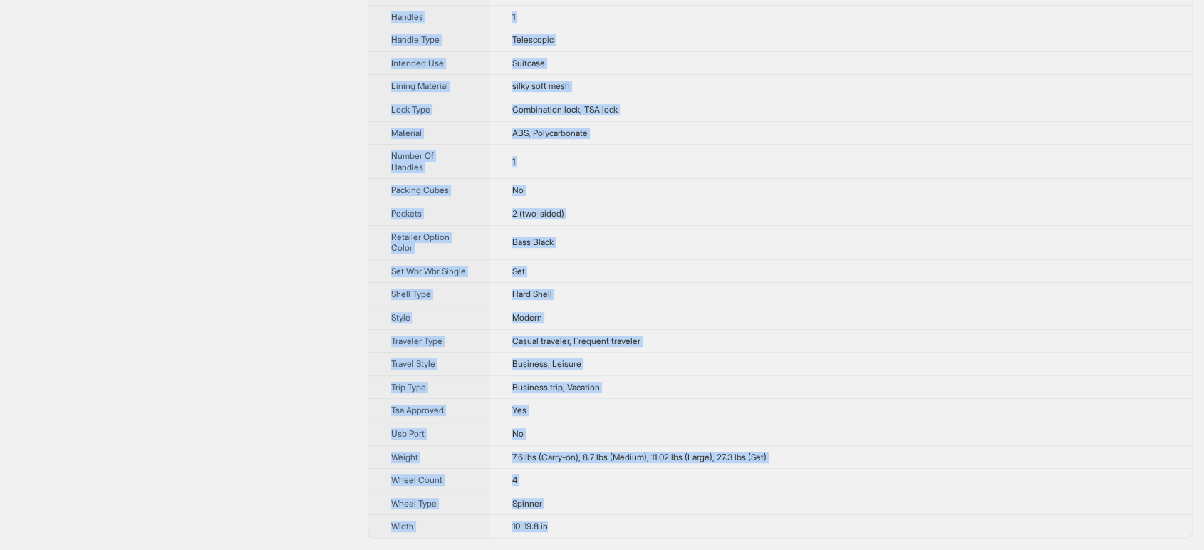
drag, startPoint x: 381, startPoint y: 41, endPoint x: 562, endPoint y: 530, distance: 521.1
click at [562, 530] on tbody "Brand Name Samsonite Product Name Alliance SE 3Pc Spinner Set Variant Name Alli…" at bounding box center [779, 21] width 823 height 1031
click at [741, 259] on td "Set" at bounding box center [840, 271] width 702 height 24
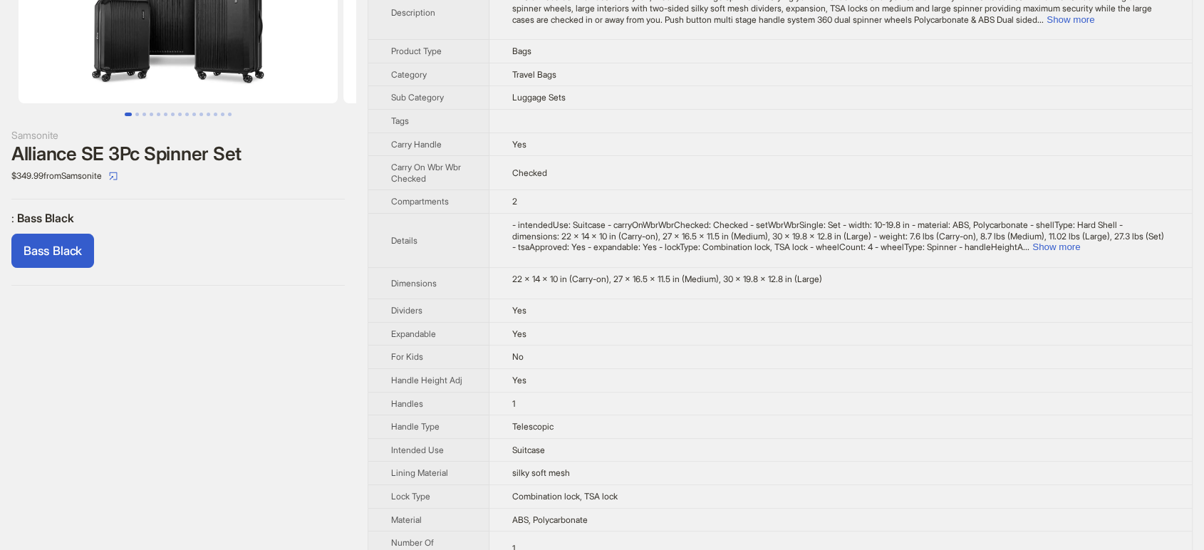
scroll to position [0, 0]
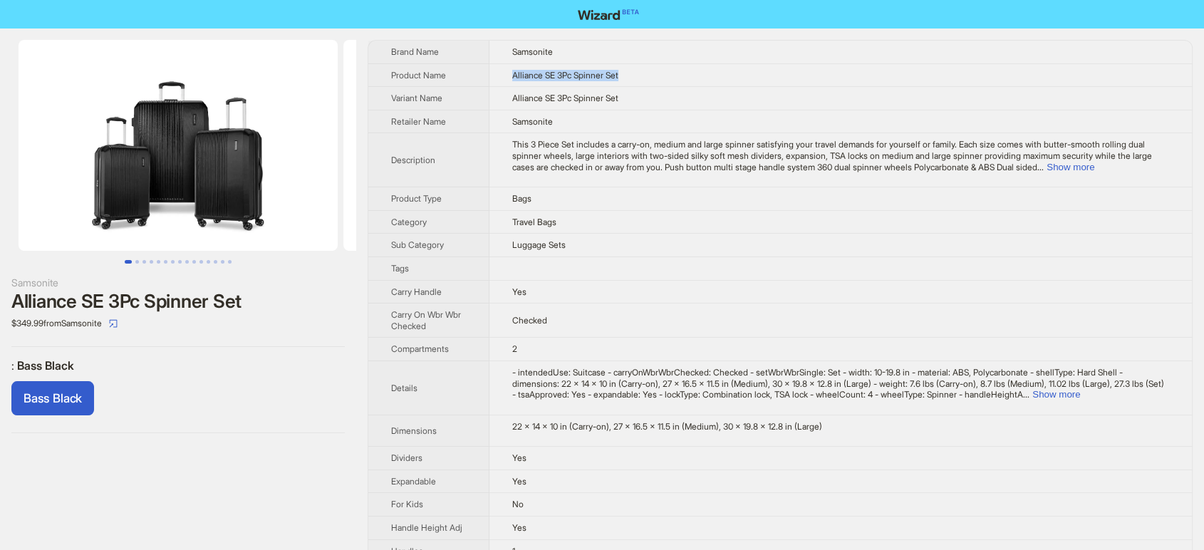
drag, startPoint x: 634, startPoint y: 76, endPoint x: 512, endPoint y: 67, distance: 122.2
click at [512, 67] on td "Alliance SE 3Pc Spinner Set" at bounding box center [840, 75] width 702 height 24
copy span "Alliance SE 3Pc Spinner Set"
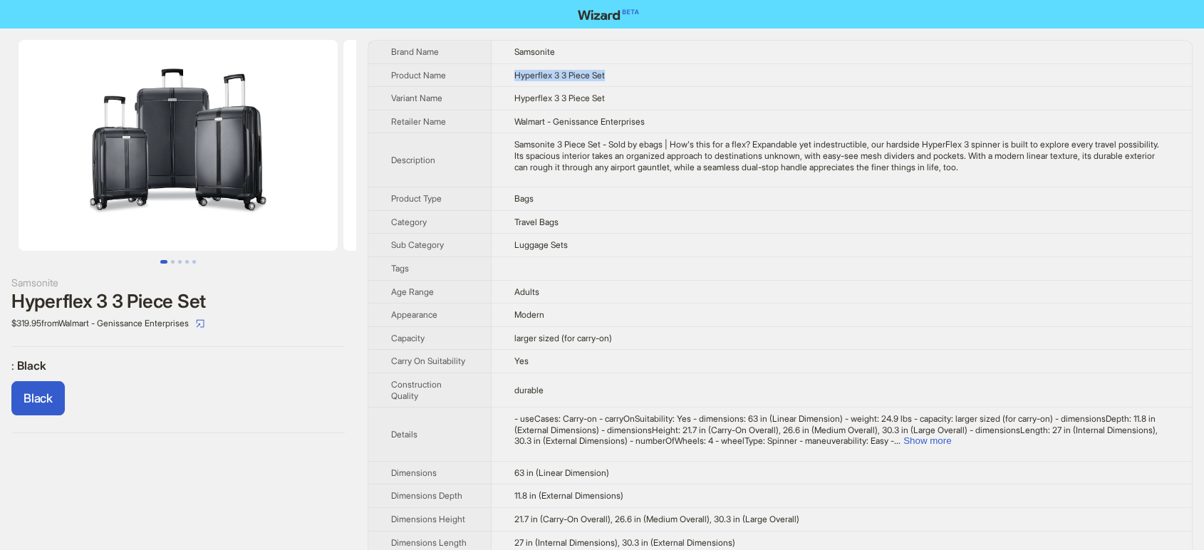
drag, startPoint x: 671, startPoint y: 66, endPoint x: 507, endPoint y: 78, distance: 164.3
click at [507, 78] on td "Hyperflex 3 3 Piece Set" at bounding box center [842, 75] width 700 height 24
copy span "Hyperflex 3 3 Piece Set"
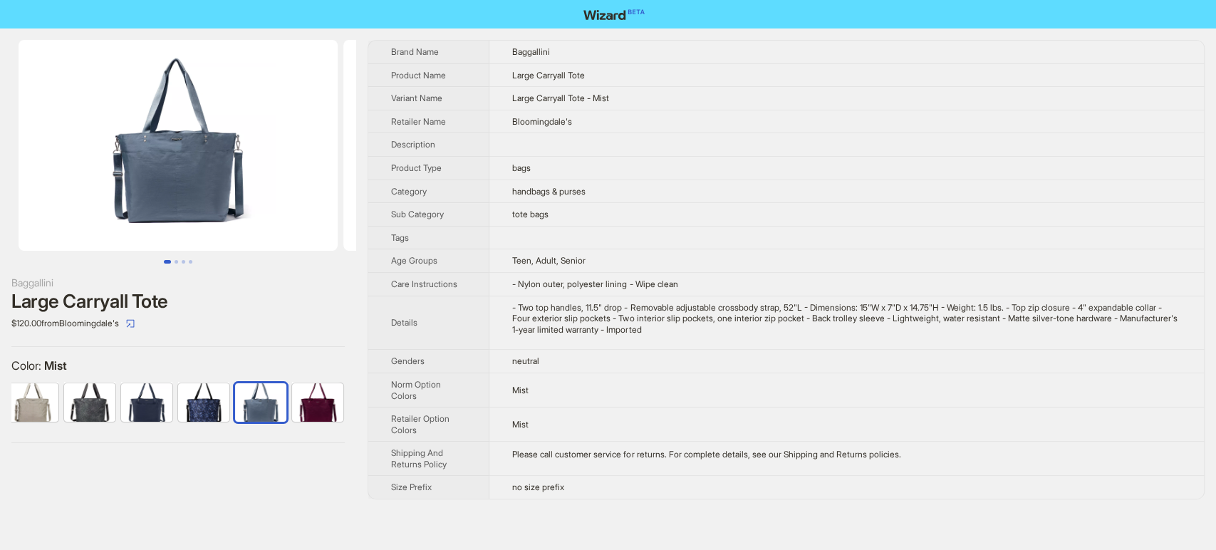
scroll to position [0, 65]
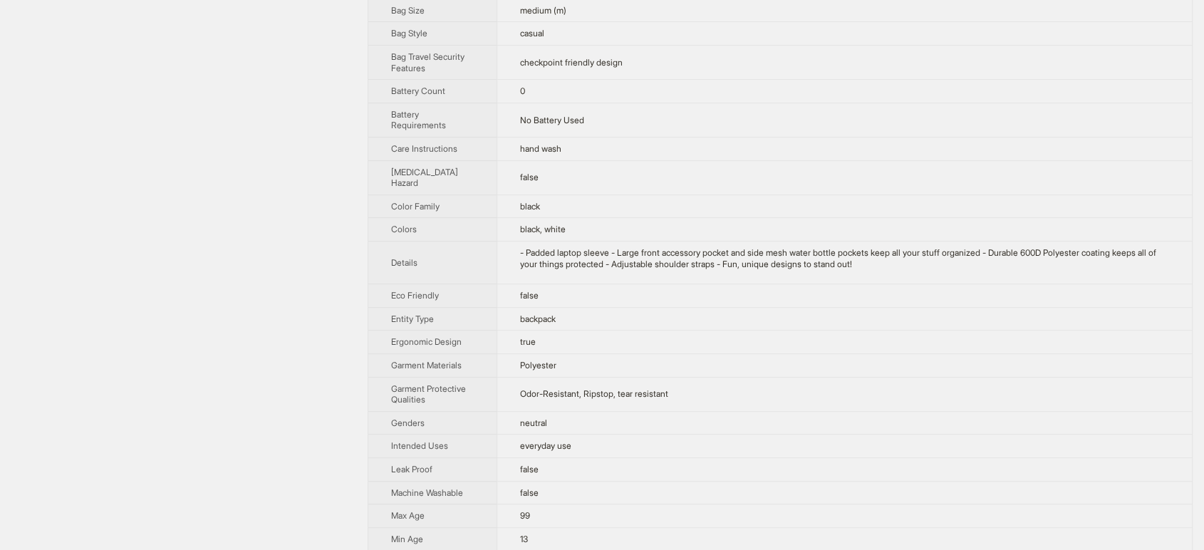
scroll to position [712, 0]
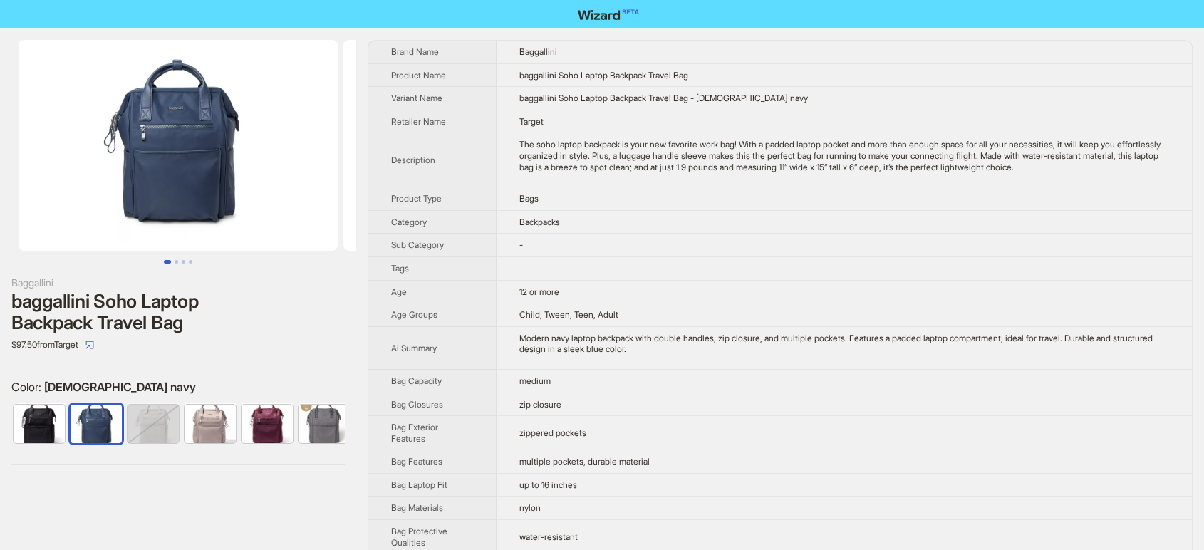
scroll to position [0, 8]
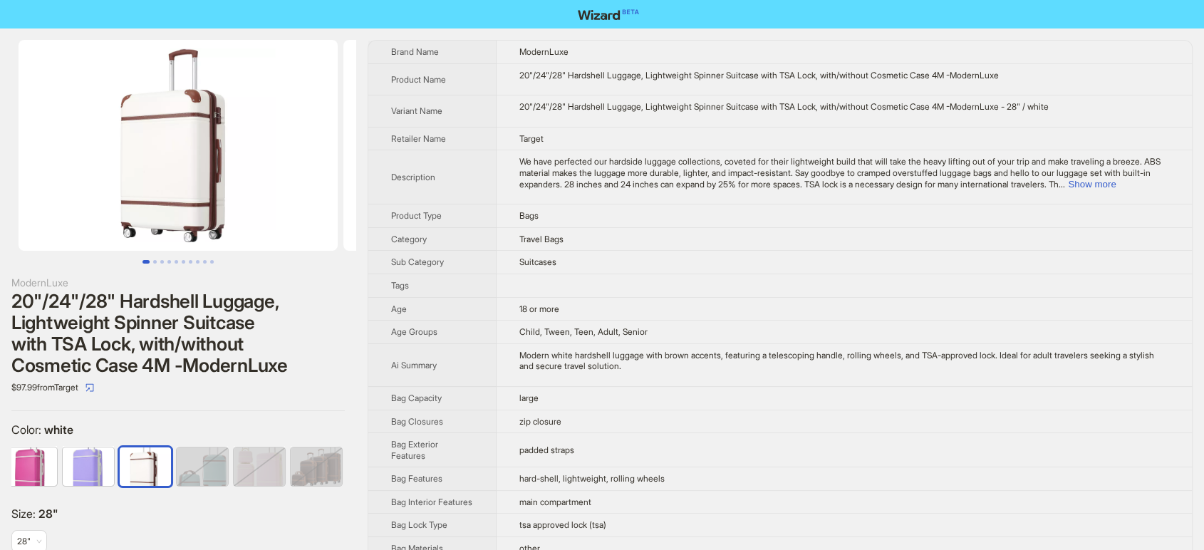
scroll to position [796, 0]
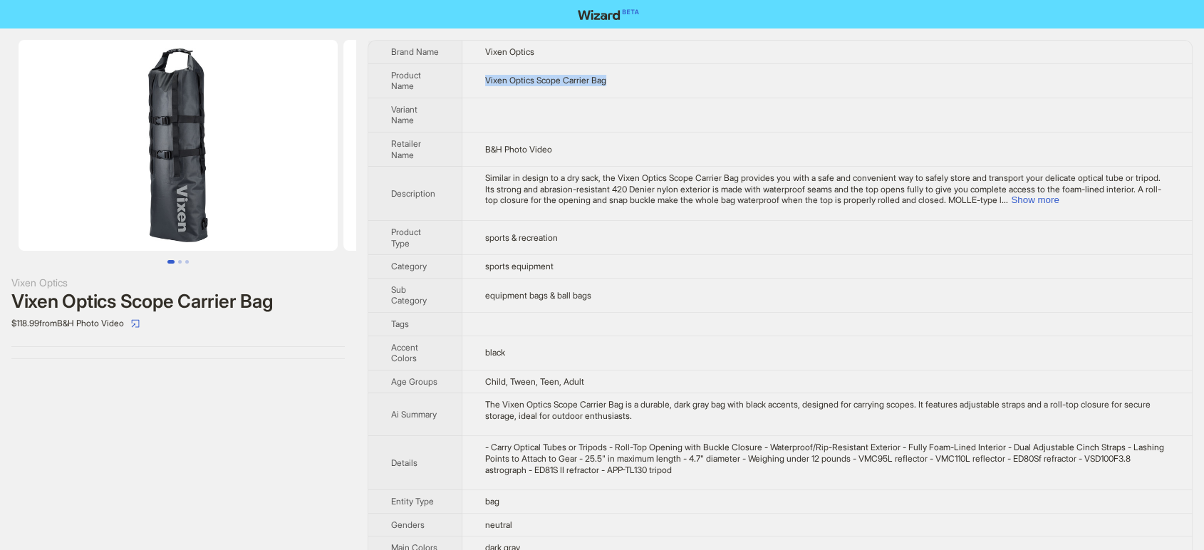
drag, startPoint x: 631, startPoint y: 75, endPoint x: 465, endPoint y: 77, distance: 166.0
click at [465, 77] on td "Vixen Optics Scope Carrier Bag" at bounding box center [826, 80] width 729 height 34
copy span "Vixen Optics Scope Carrier Bag"
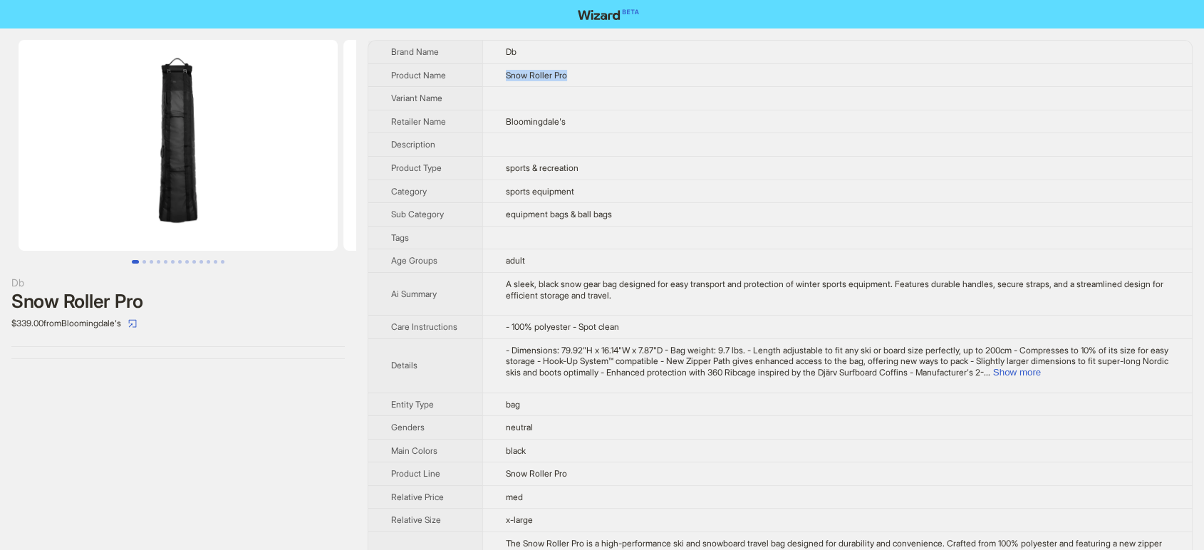
drag, startPoint x: 572, startPoint y: 72, endPoint x: 488, endPoint y: 78, distance: 84.3
click at [488, 78] on td "Snow Roller Pro" at bounding box center [836, 75] width 709 height 24
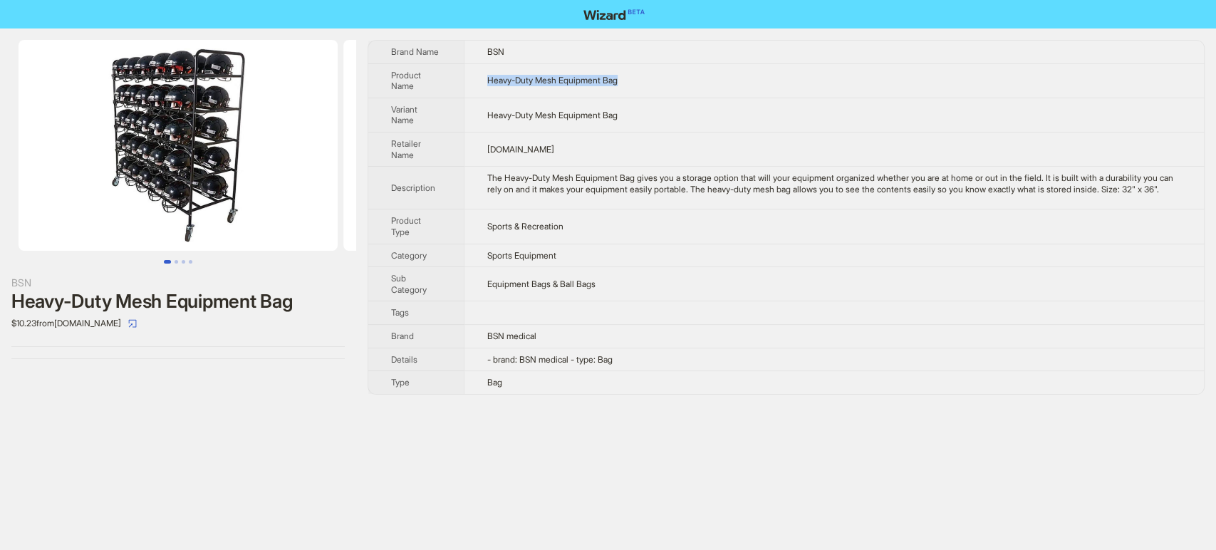
drag, startPoint x: 484, startPoint y: 78, endPoint x: 746, endPoint y: 78, distance: 261.4
click at [746, 78] on td "Heavy-Duty Mesh Equipment Bag" at bounding box center [834, 80] width 740 height 34
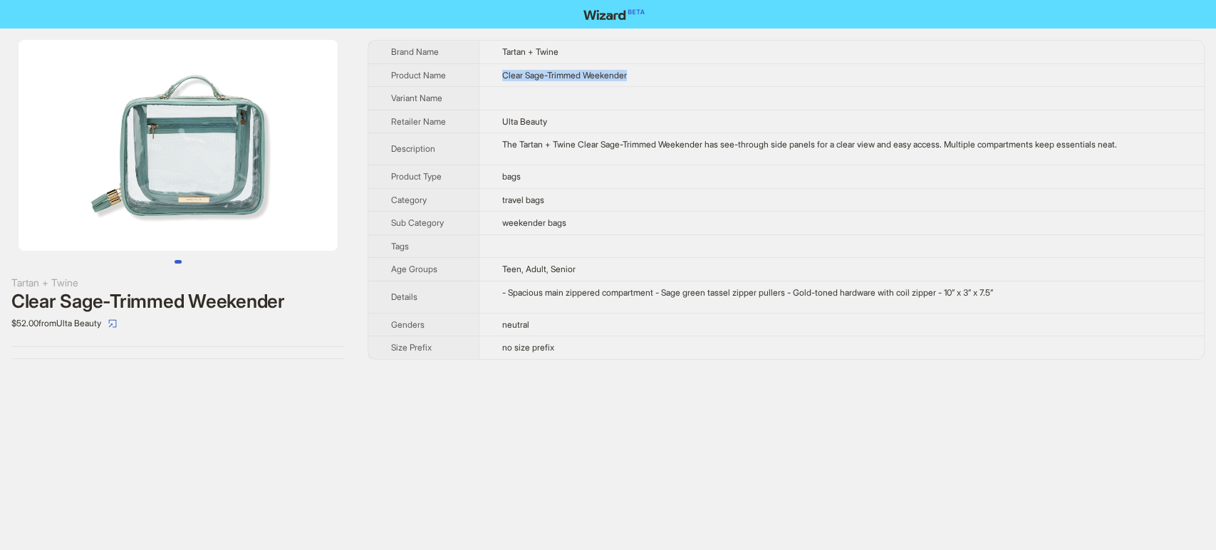
drag, startPoint x: 650, startPoint y: 76, endPoint x: 492, endPoint y: 69, distance: 158.3
click at [492, 69] on td "Clear Sage-Trimmed Weekender" at bounding box center [841, 75] width 725 height 24
copy span "Clear Sage-Trimmed Weekender"
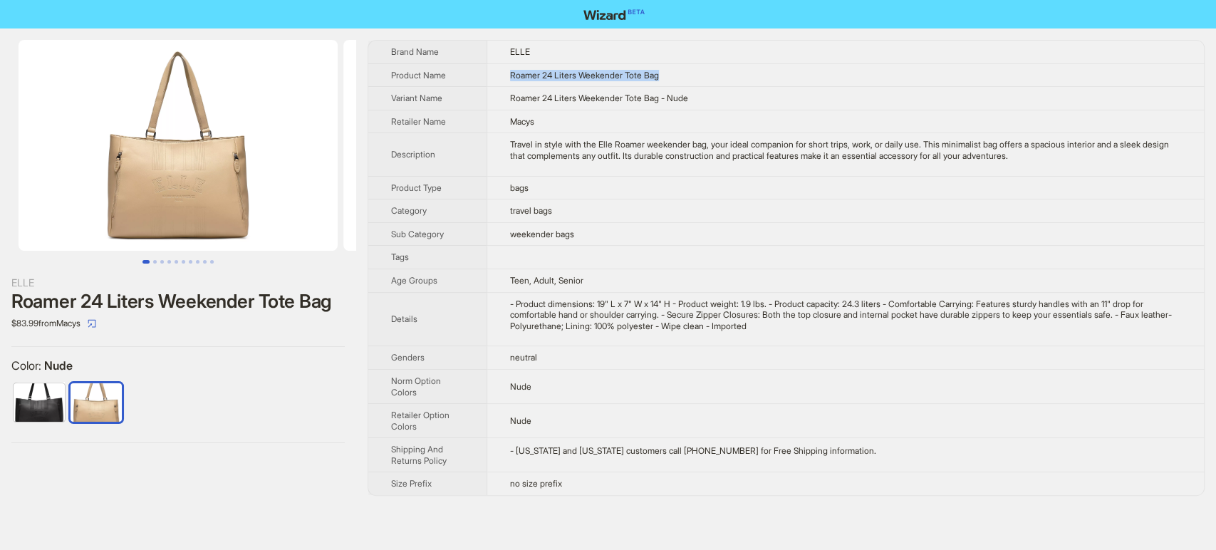
drag, startPoint x: 685, startPoint y: 80, endPoint x: 507, endPoint y: 71, distance: 177.7
click at [507, 71] on td "Roamer 24 Liters Weekender Tote Bag" at bounding box center [845, 75] width 717 height 24
copy span "Roamer 24 Liters Weekender Tote Bag"
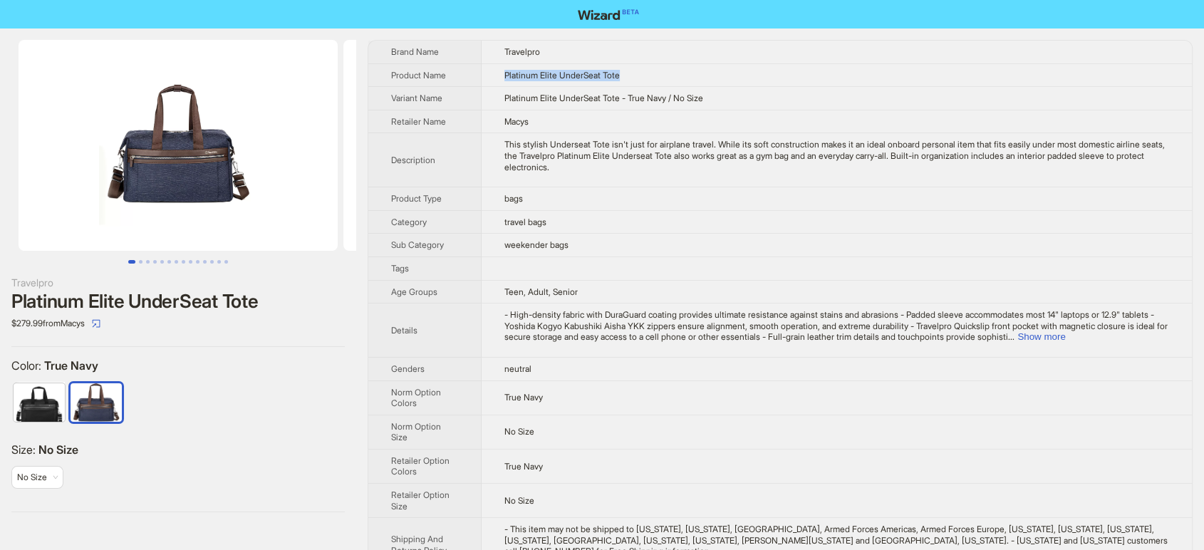
drag, startPoint x: 642, startPoint y: 80, endPoint x: 467, endPoint y: 72, distance: 174.7
click at [467, 72] on tr "Product Name Platinum Elite UnderSeat Tote" at bounding box center [779, 75] width 823 height 24
copy tr "Platinum Elite UnderSeat Tote"
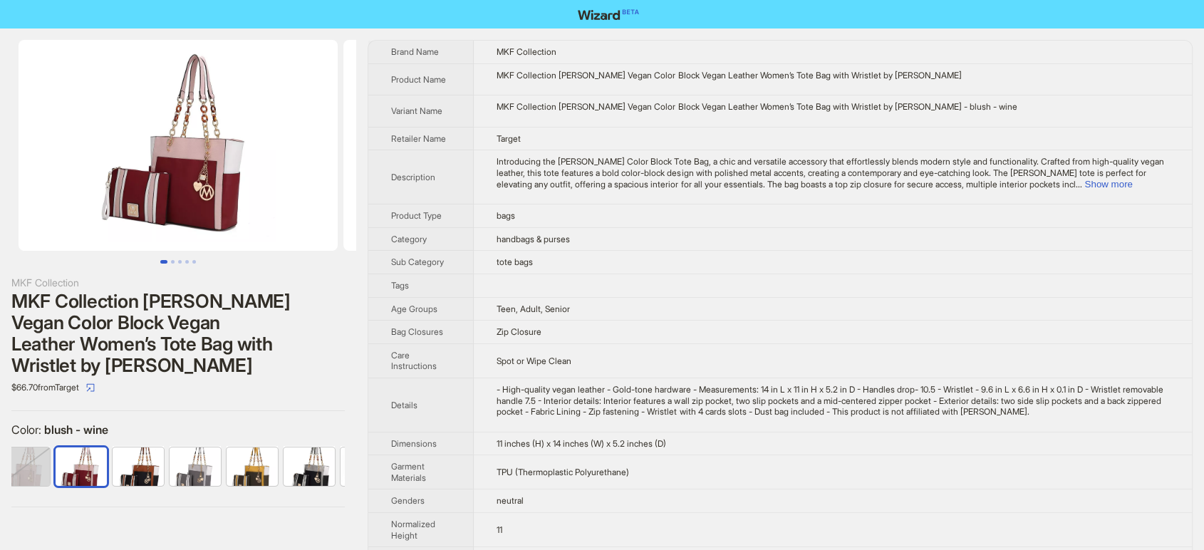
scroll to position [0, 207]
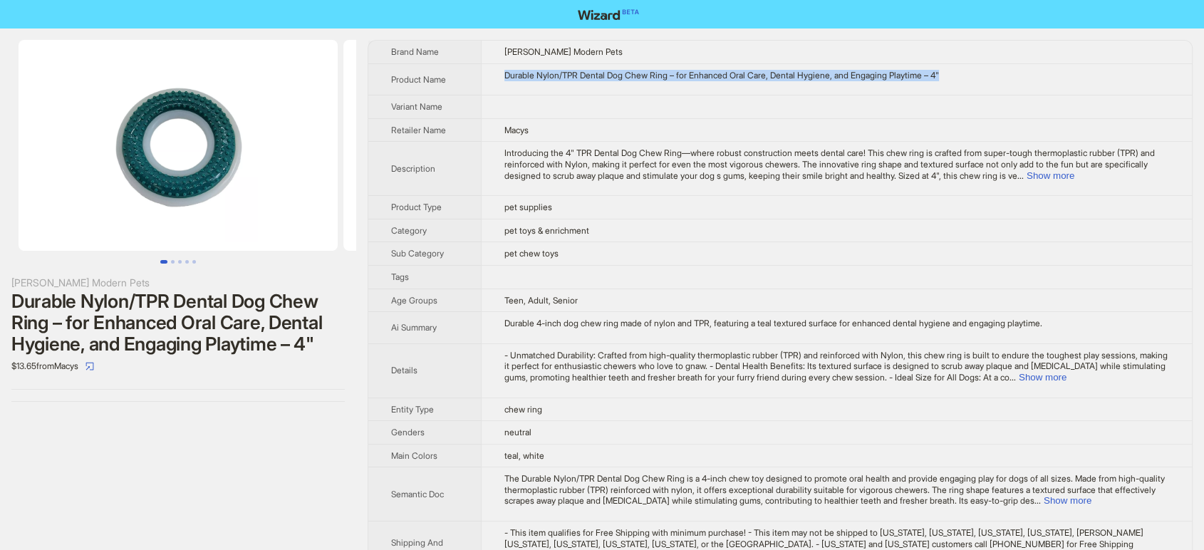
drag, startPoint x: 965, startPoint y: 75, endPoint x: 460, endPoint y: 75, distance: 505.0
click at [460, 75] on tr "Product Name Durable Nylon/TPR Dental Dog Chew Ring – for Enhanced Oral Care, D…" at bounding box center [779, 79] width 823 height 32
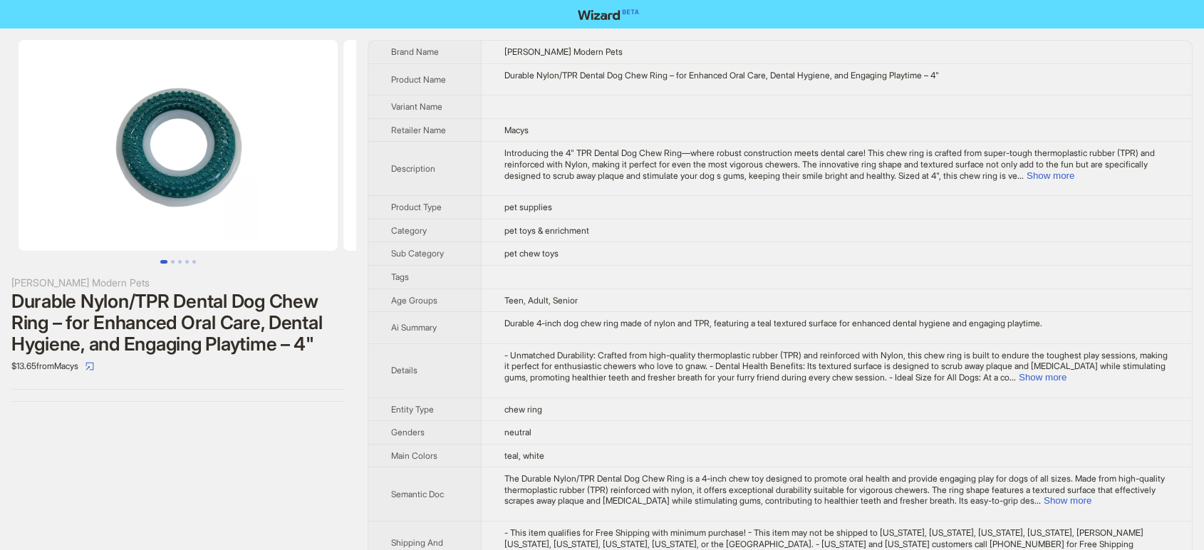
drag, startPoint x: 473, startPoint y: 120, endPoint x: 274, endPoint y: 30, distance: 219.0
click at [472, 121] on th "Retailer Name" at bounding box center [424, 130] width 113 height 24
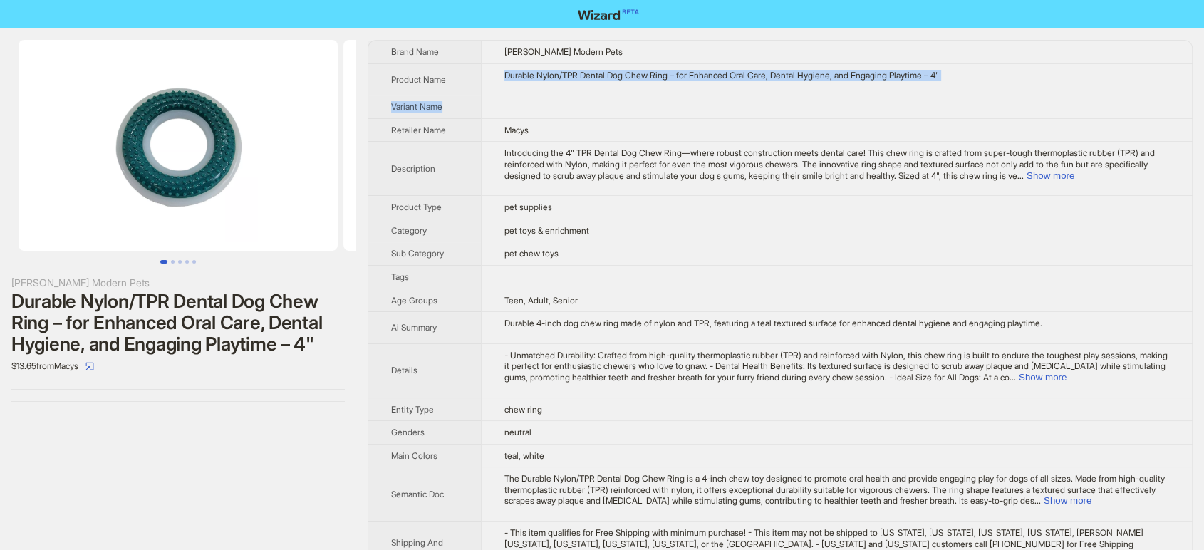
drag, startPoint x: 501, startPoint y: 77, endPoint x: 1019, endPoint y: 107, distance: 518.7
click at [1019, 107] on tbody "Brand Name JoJo Modern Pets Product Name Durable Nylon/TPR Dental Dog Chew Ring…" at bounding box center [779, 319] width 823 height 557
copy tbody "Durable Nylon/TPR Dental Dog Chew Ring – for Enhanced Oral Care, Dental Hygiene…"
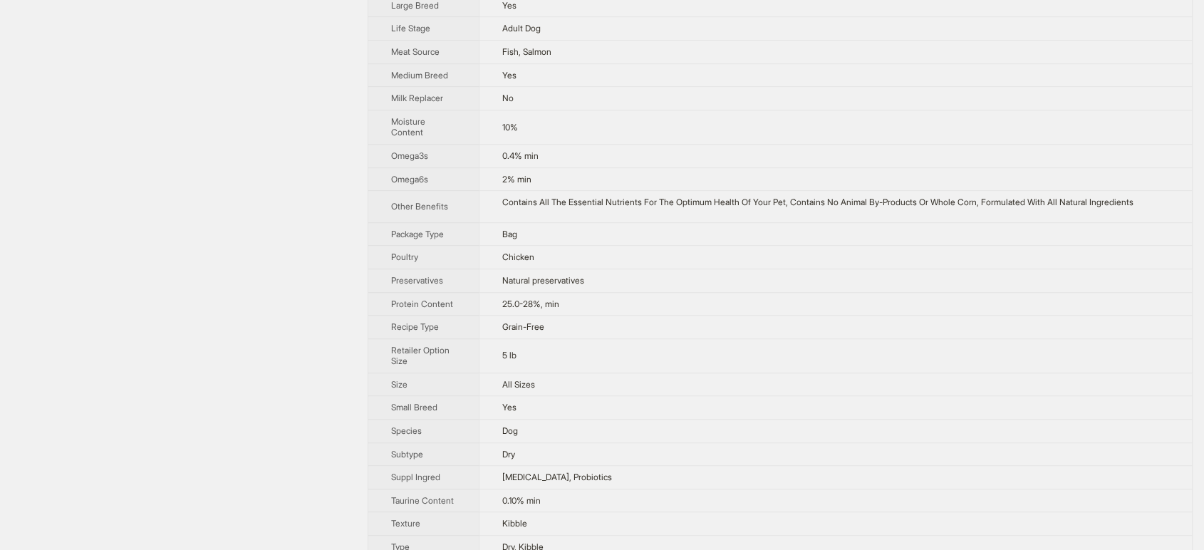
scroll to position [878, 0]
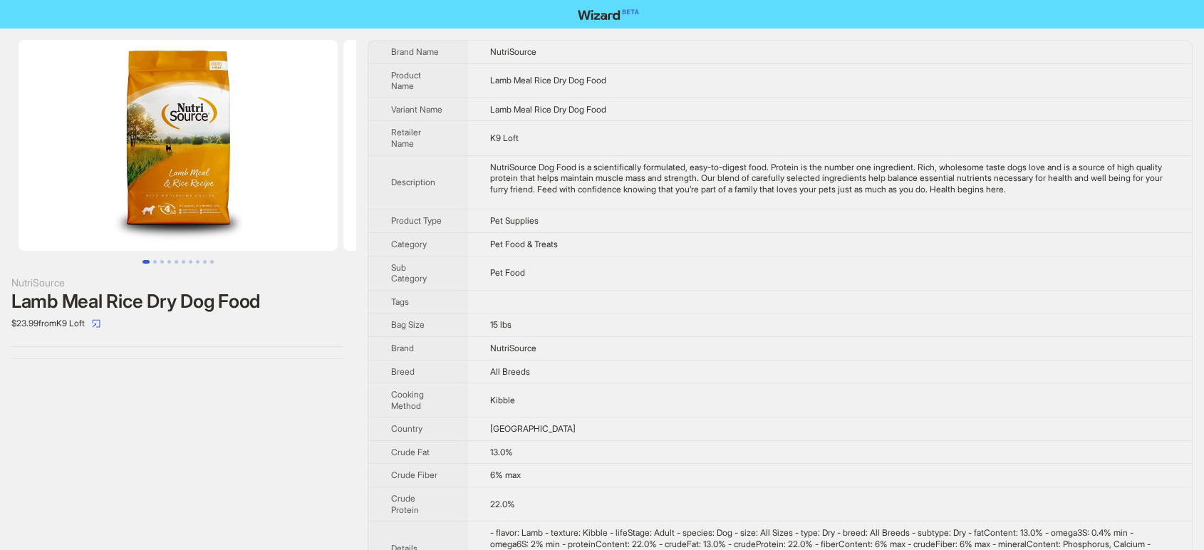
scroll to position [301, 0]
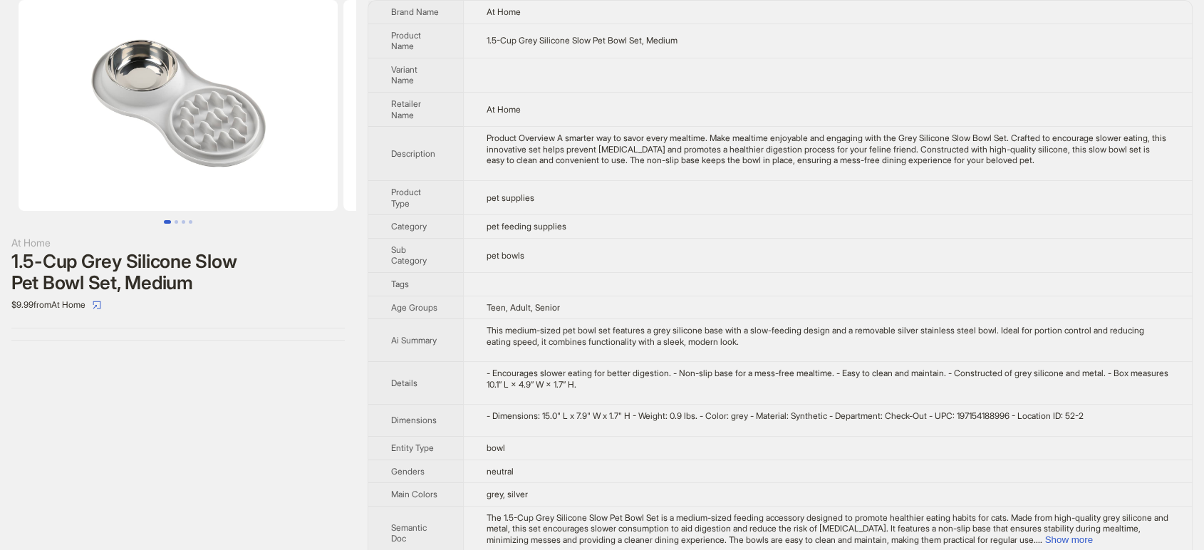
scroll to position [79, 0]
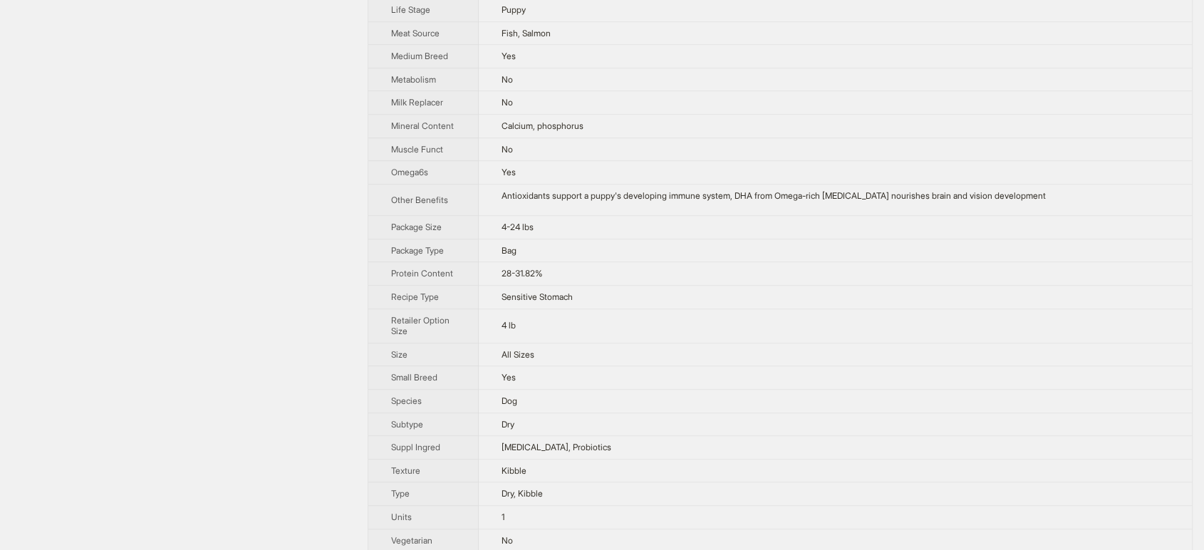
scroll to position [1006, 0]
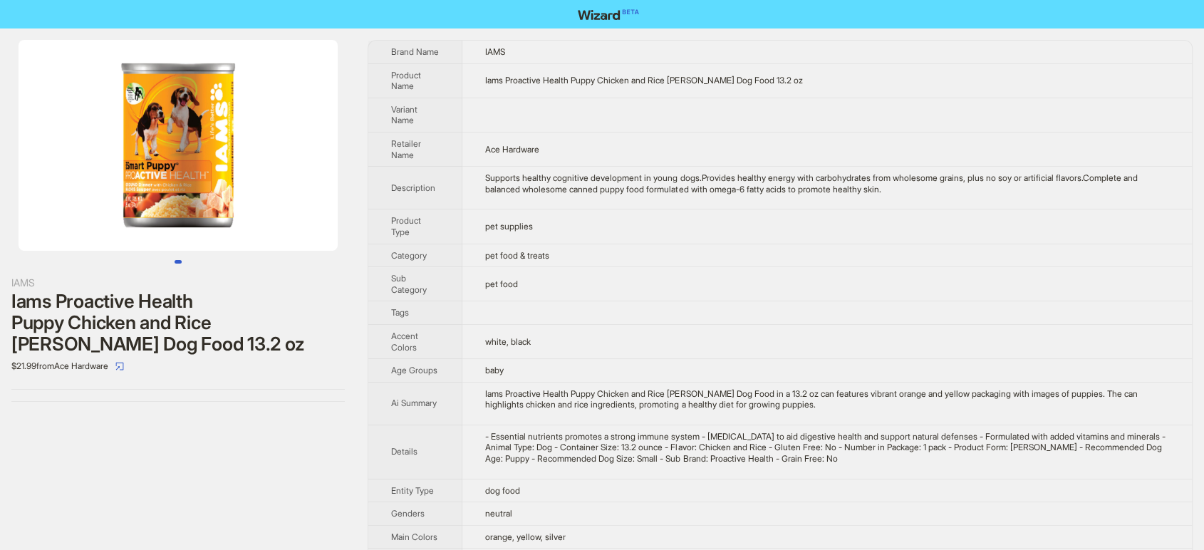
scroll to position [79, 0]
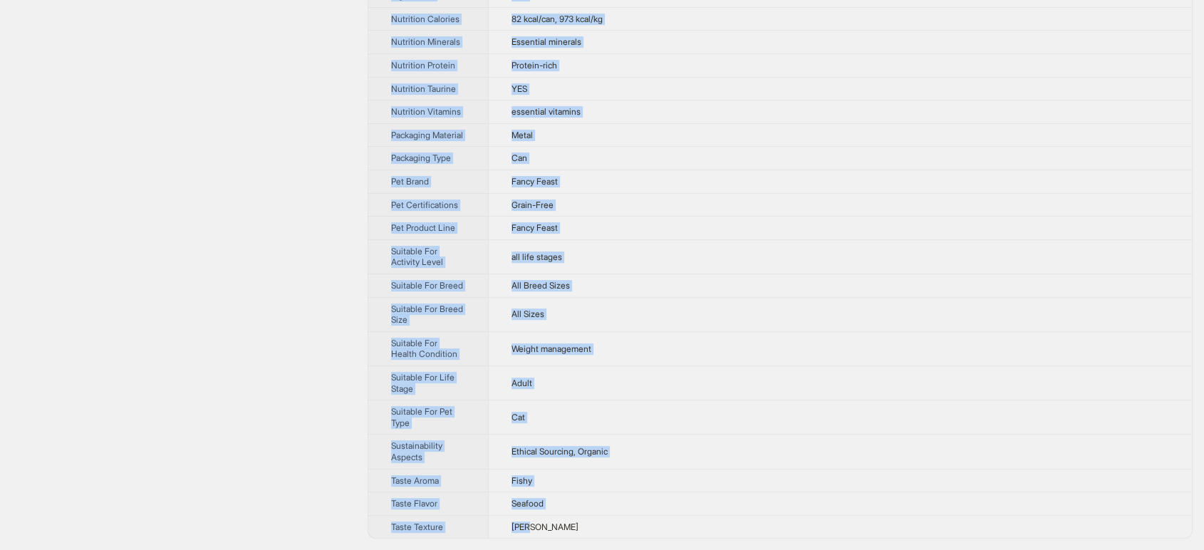
scroll to position [541, 0]
drag, startPoint x: 375, startPoint y: 40, endPoint x: 533, endPoint y: 527, distance: 512.3
click at [533, 527] on tbody "Brand Name Fancy Feast Product Name Classic [PERSON_NAME] Cod Sole & Shrimp Fea…" at bounding box center [779, 22] width 823 height 1031
copy tbody "Lorem Ipsu Dolor Sitam Consect Adip Elitsed Doei Tem Inci & Utlabo Etdol Mag Al…"
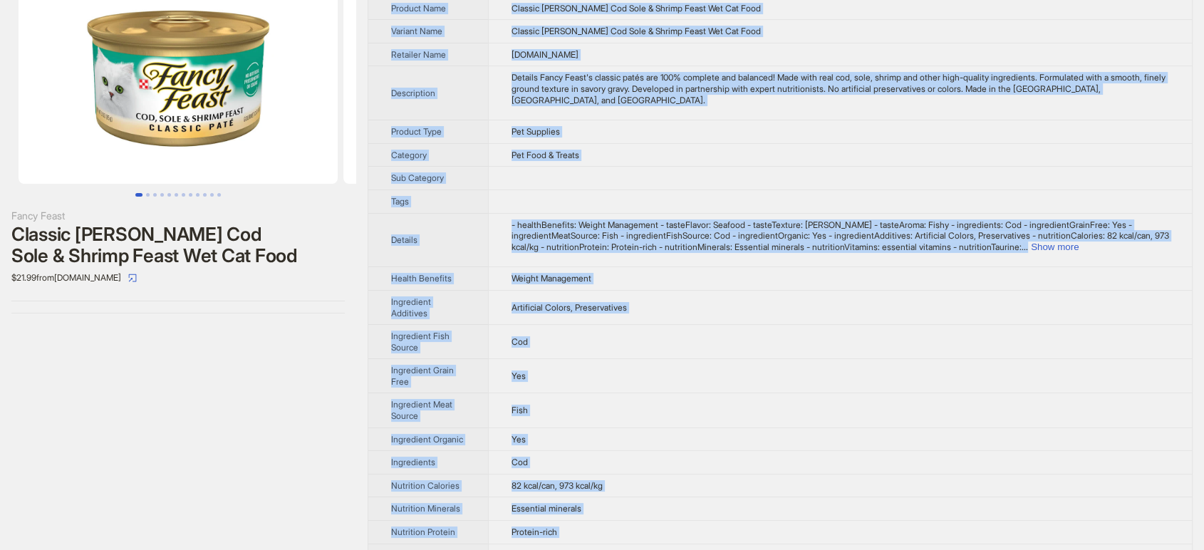
scroll to position [0, 0]
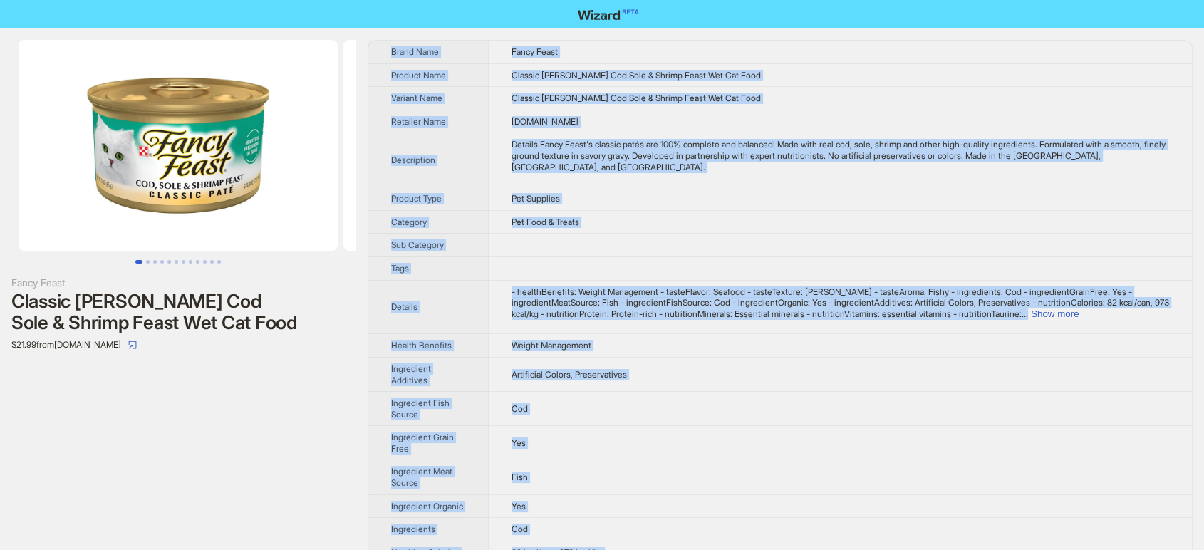
click at [275, 257] on div at bounding box center [178, 152] width 356 height 224
click at [133, 185] on img at bounding box center [178, 145] width 319 height 211
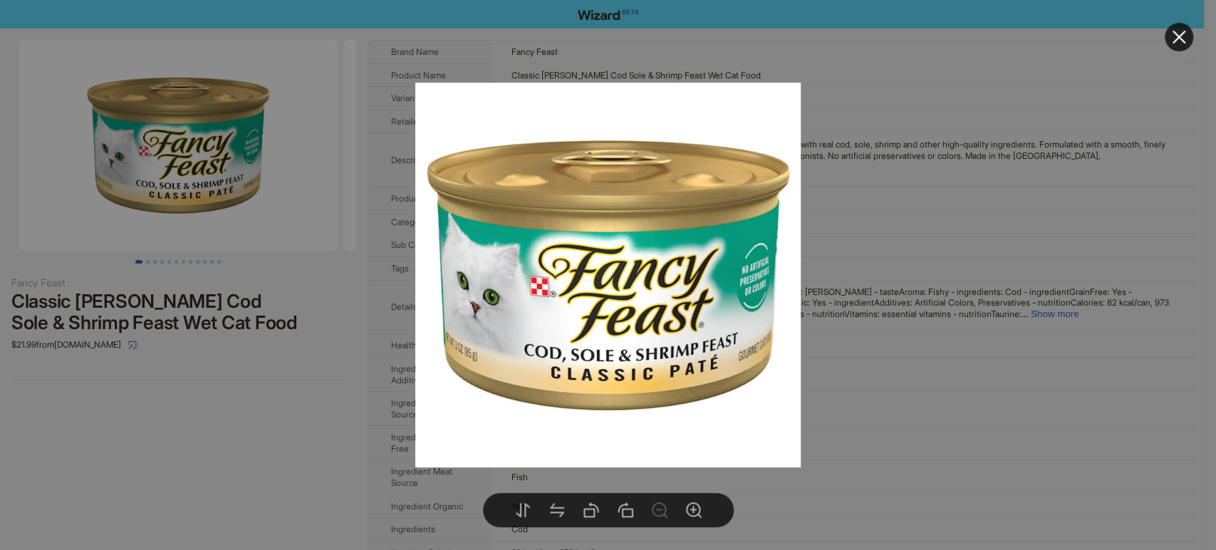
click at [150, 259] on div at bounding box center [608, 275] width 1216 height 550
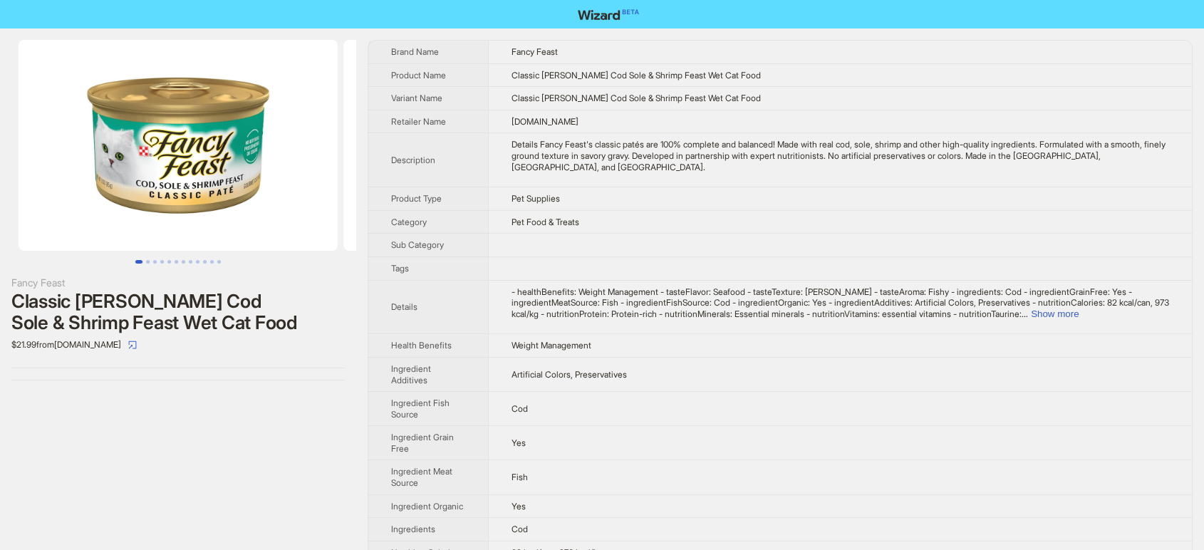
click at [150, 260] on button "Go to slide 2" at bounding box center [148, 262] width 4 height 4
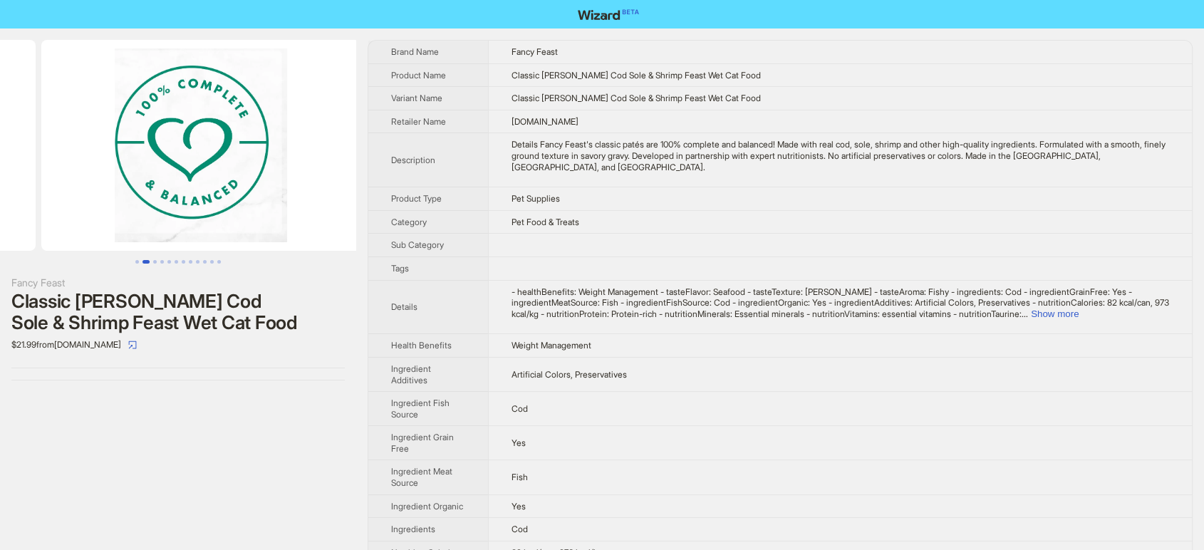
scroll to position [0, 325]
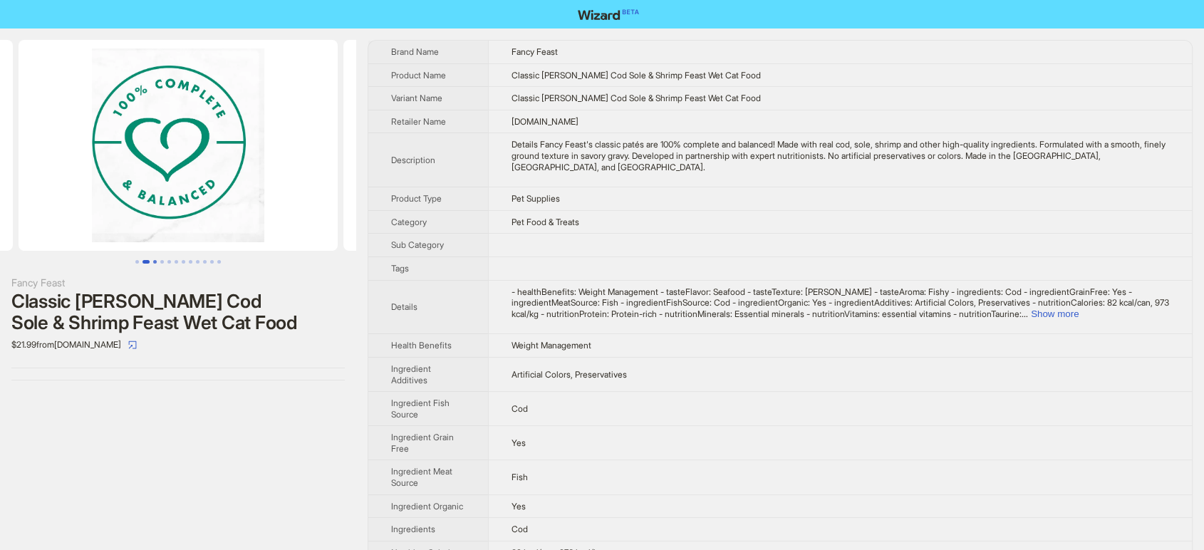
click at [156, 263] on button "Go to slide 3" at bounding box center [155, 262] width 4 height 4
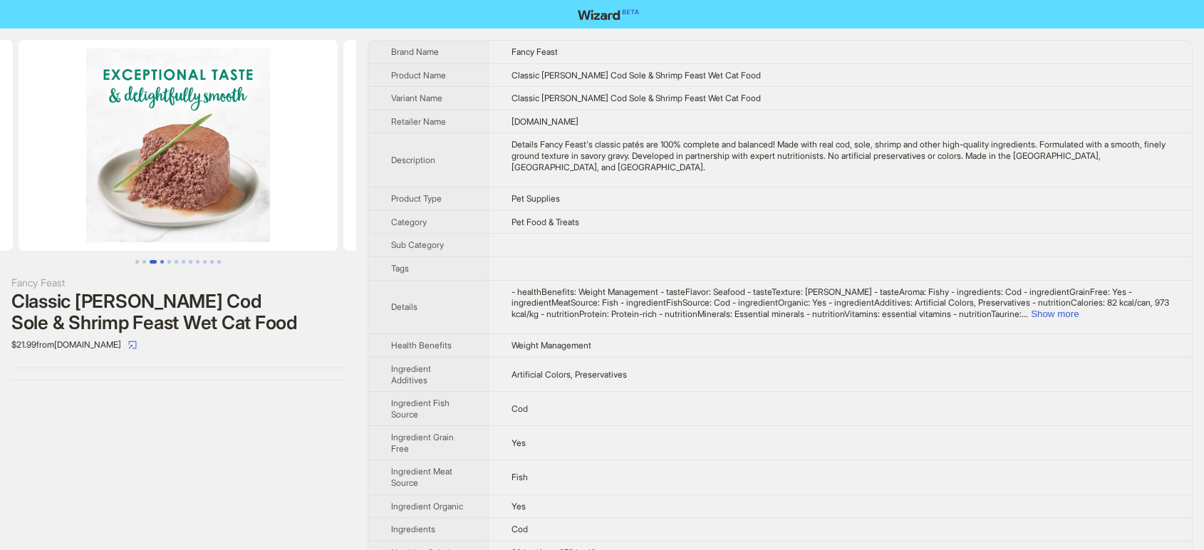
click at [162, 263] on button "Go to slide 4" at bounding box center [162, 262] width 4 height 4
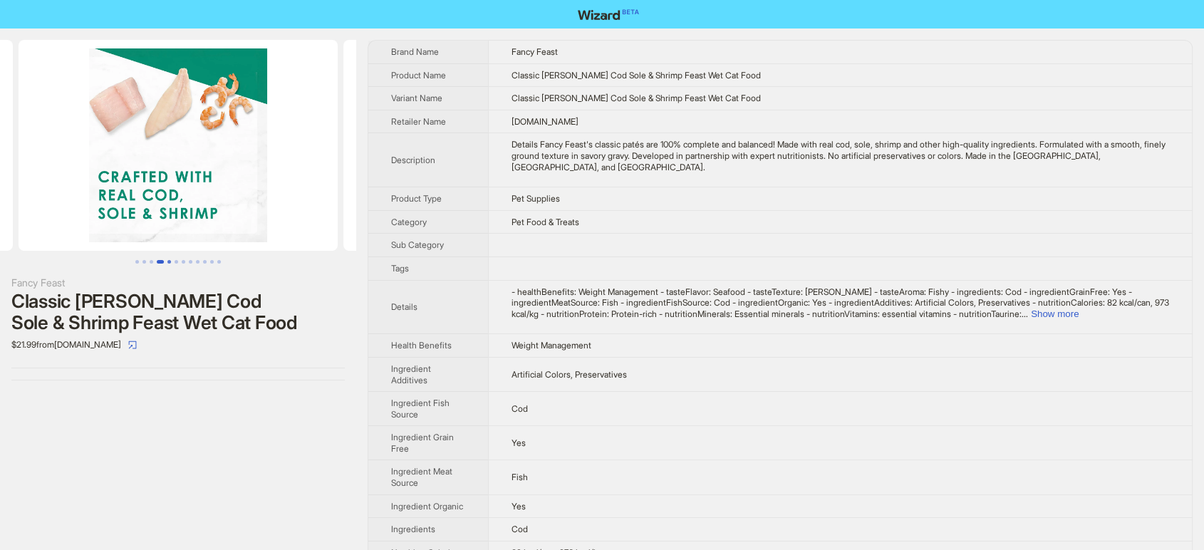
click at [167, 261] on button "Go to slide 5" at bounding box center [169, 262] width 4 height 4
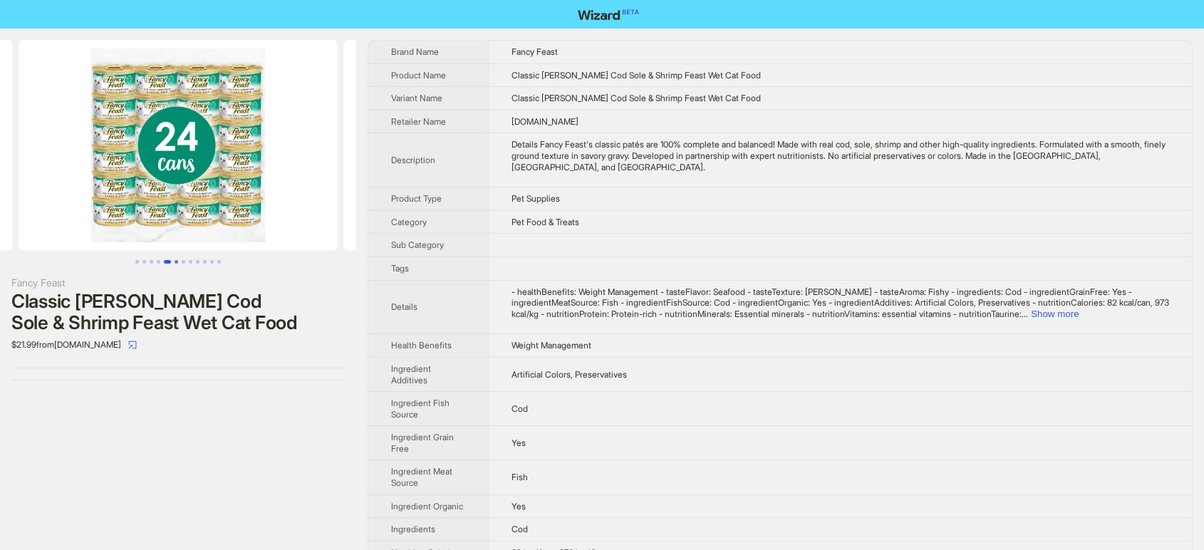
click at [175, 261] on button "Go to slide 6" at bounding box center [177, 262] width 4 height 4
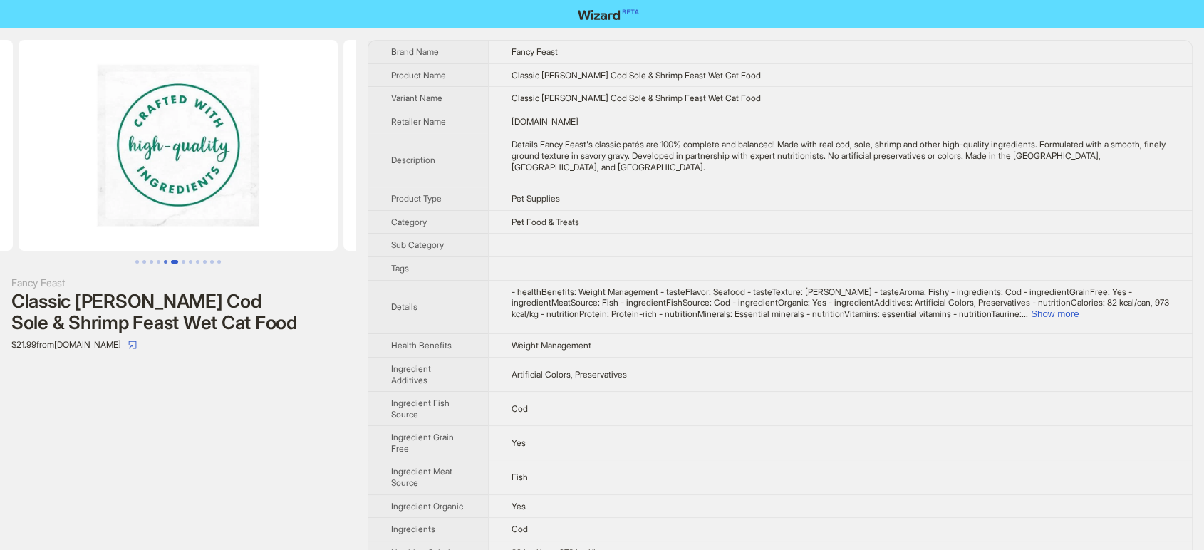
click at [167, 261] on button "Go to slide 5" at bounding box center [166, 262] width 4 height 4
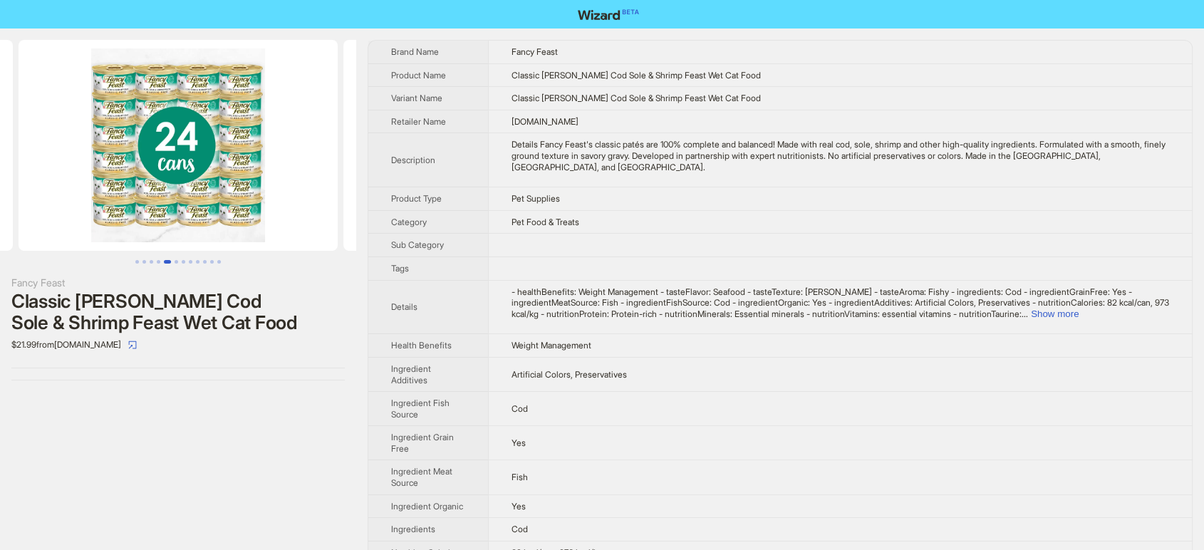
scroll to position [0, 1299]
